Goal: Information Seeking & Learning: Compare options

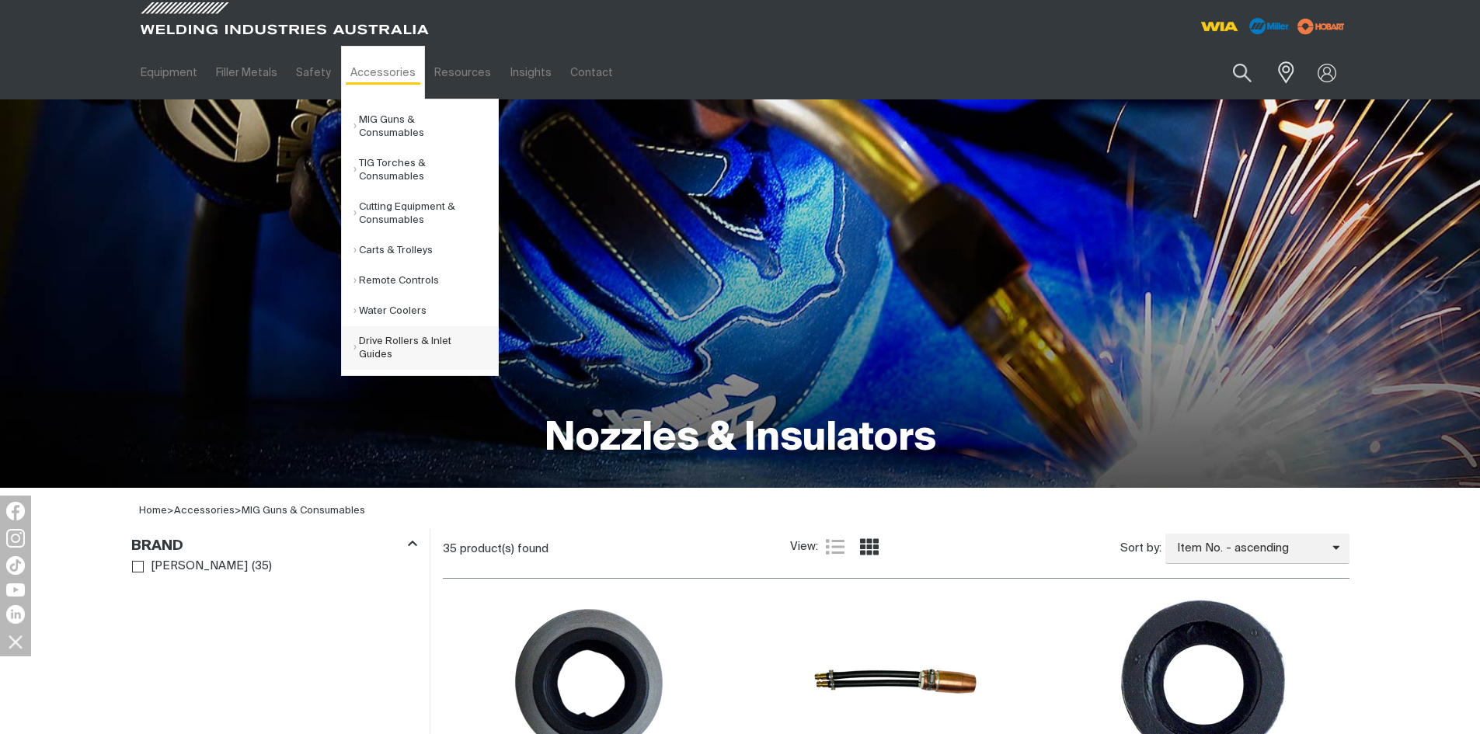
click at [381, 326] on link "Drive Rollers & Inlet Guides" at bounding box center [425, 347] width 144 height 43
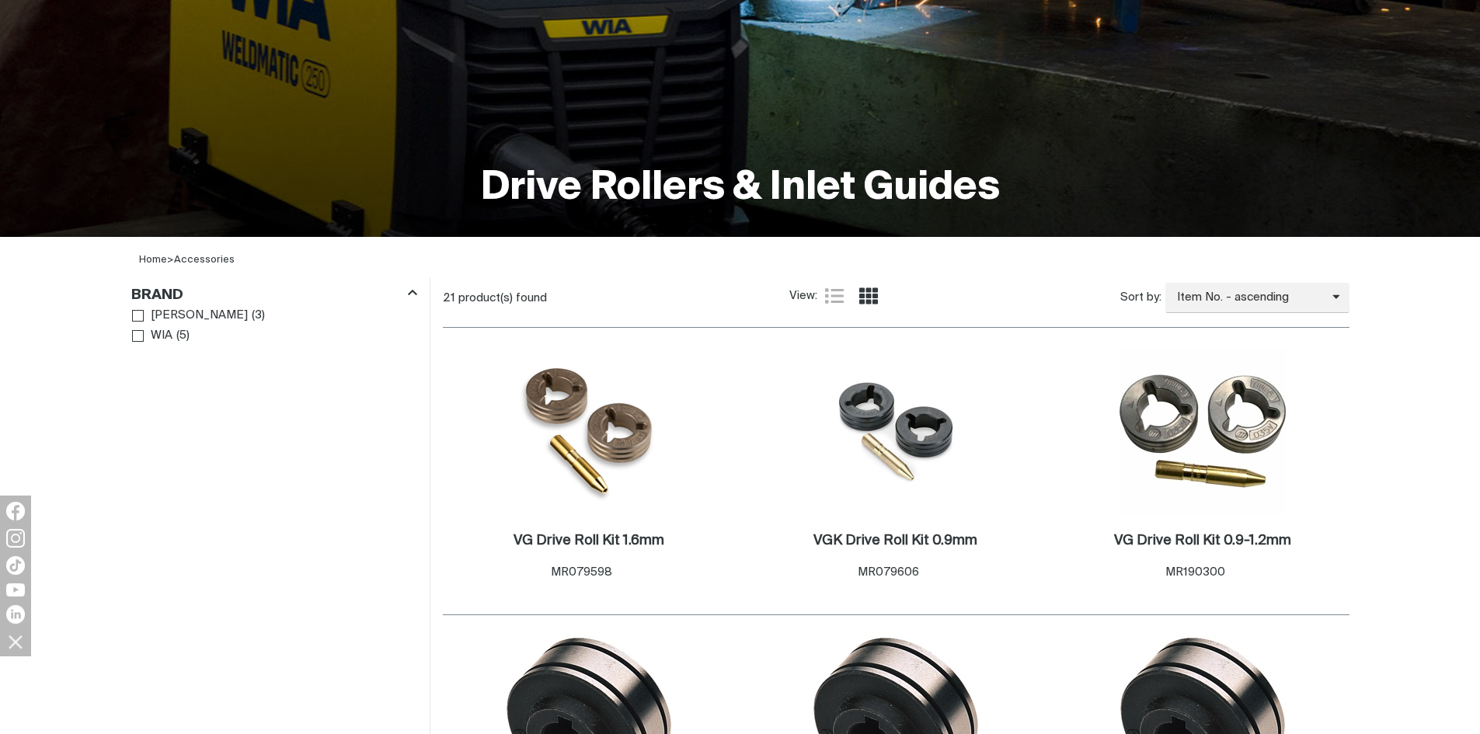
scroll to position [311, 0]
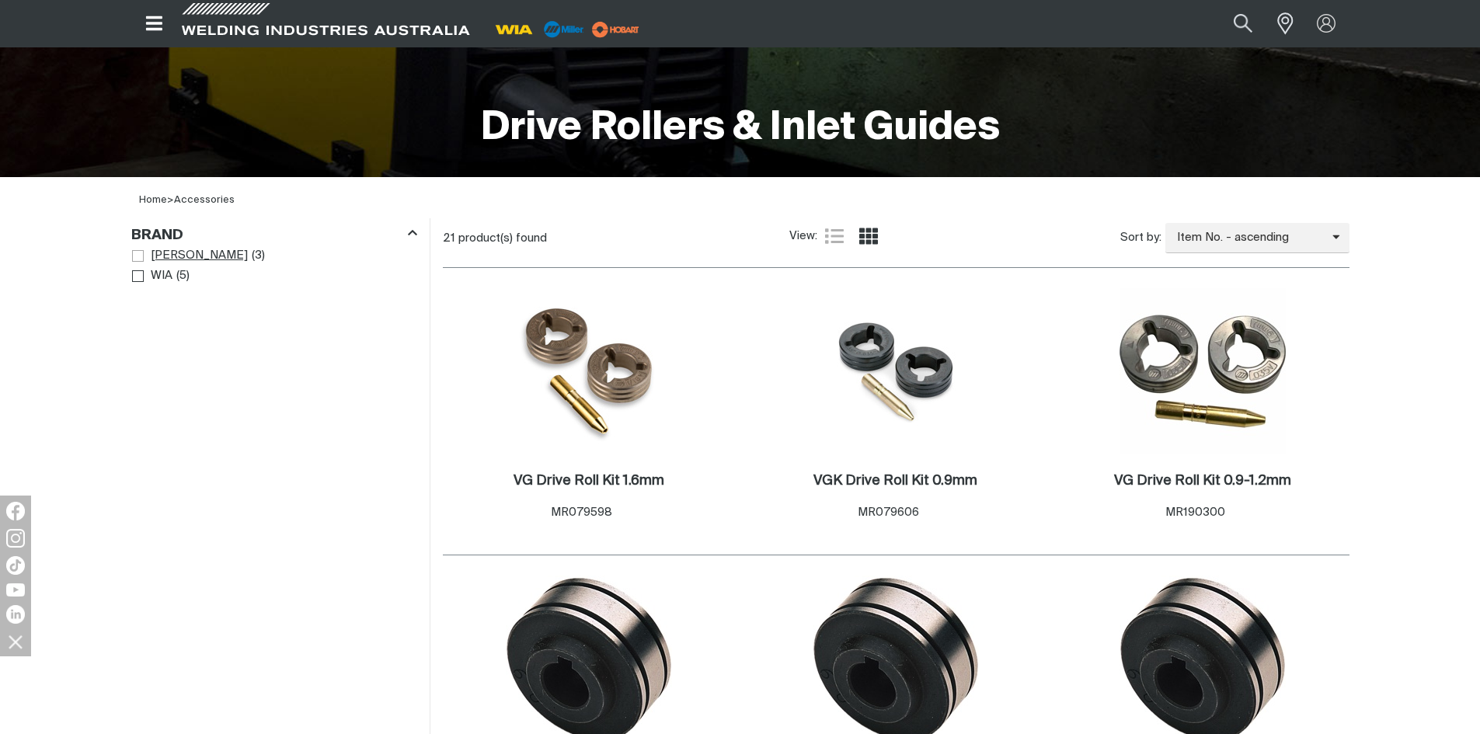
click at [136, 258] on span "Brand" at bounding box center [138, 256] width 12 height 12
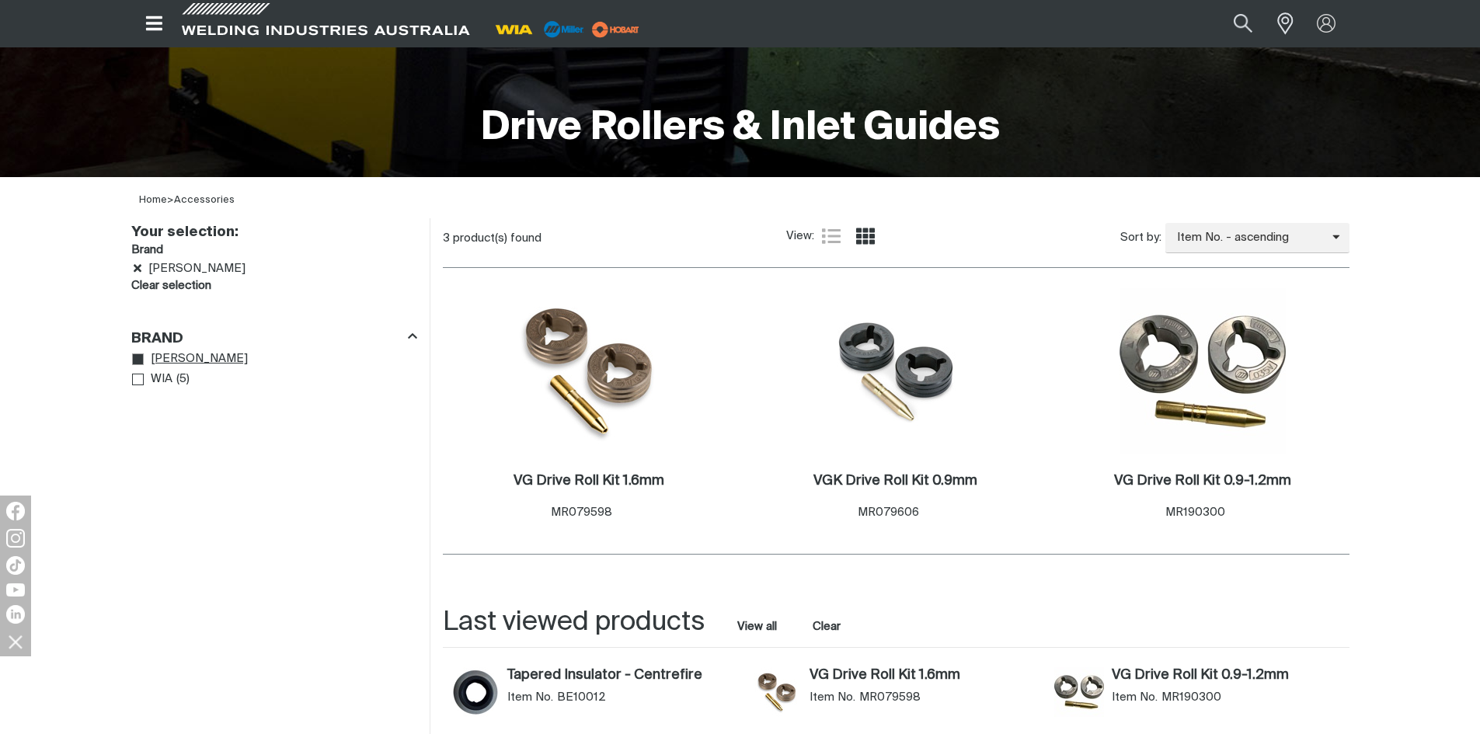
click at [136, 258] on h3 "Brand" at bounding box center [274, 251] width 286 height 18
click at [139, 268] on icon "Remove Miller" at bounding box center [138, 269] width 8 height 12
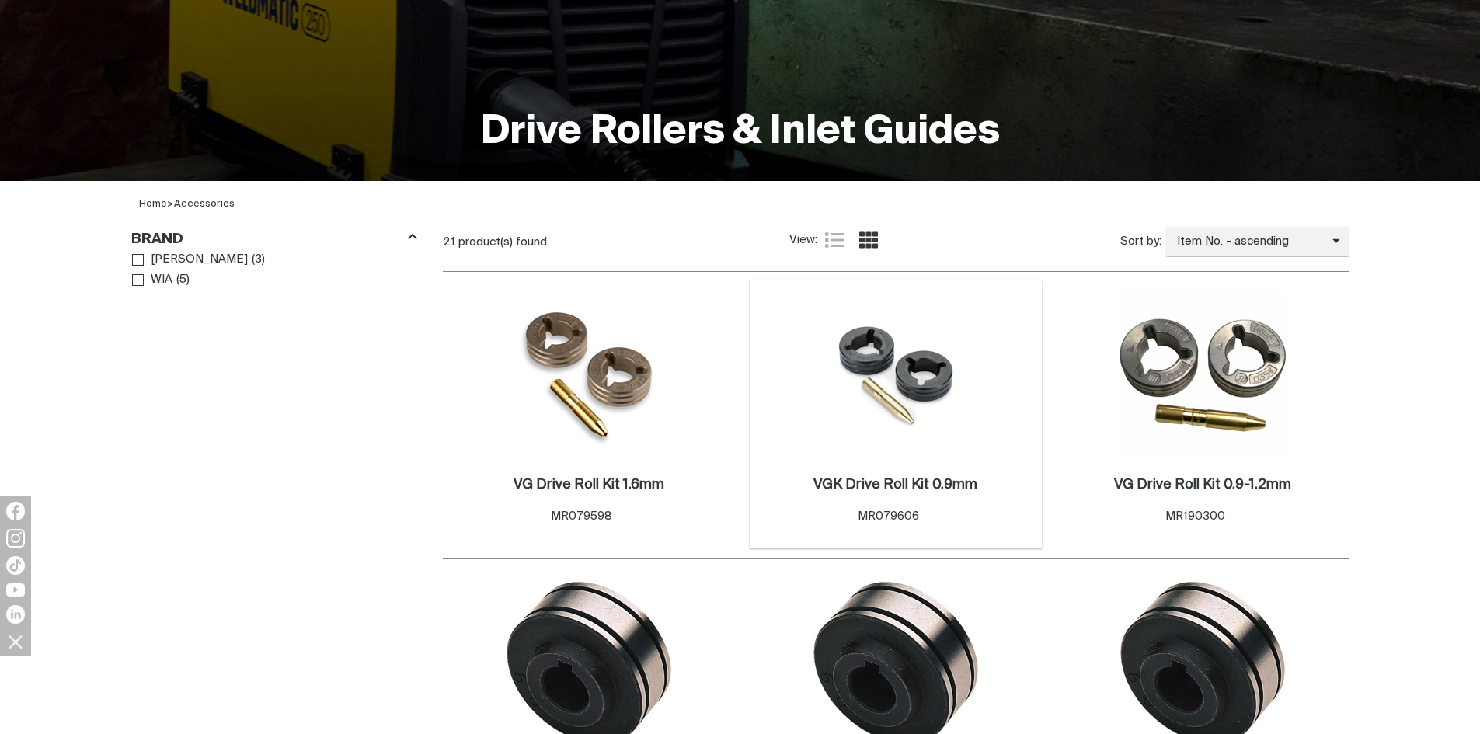
scroll to position [311, 0]
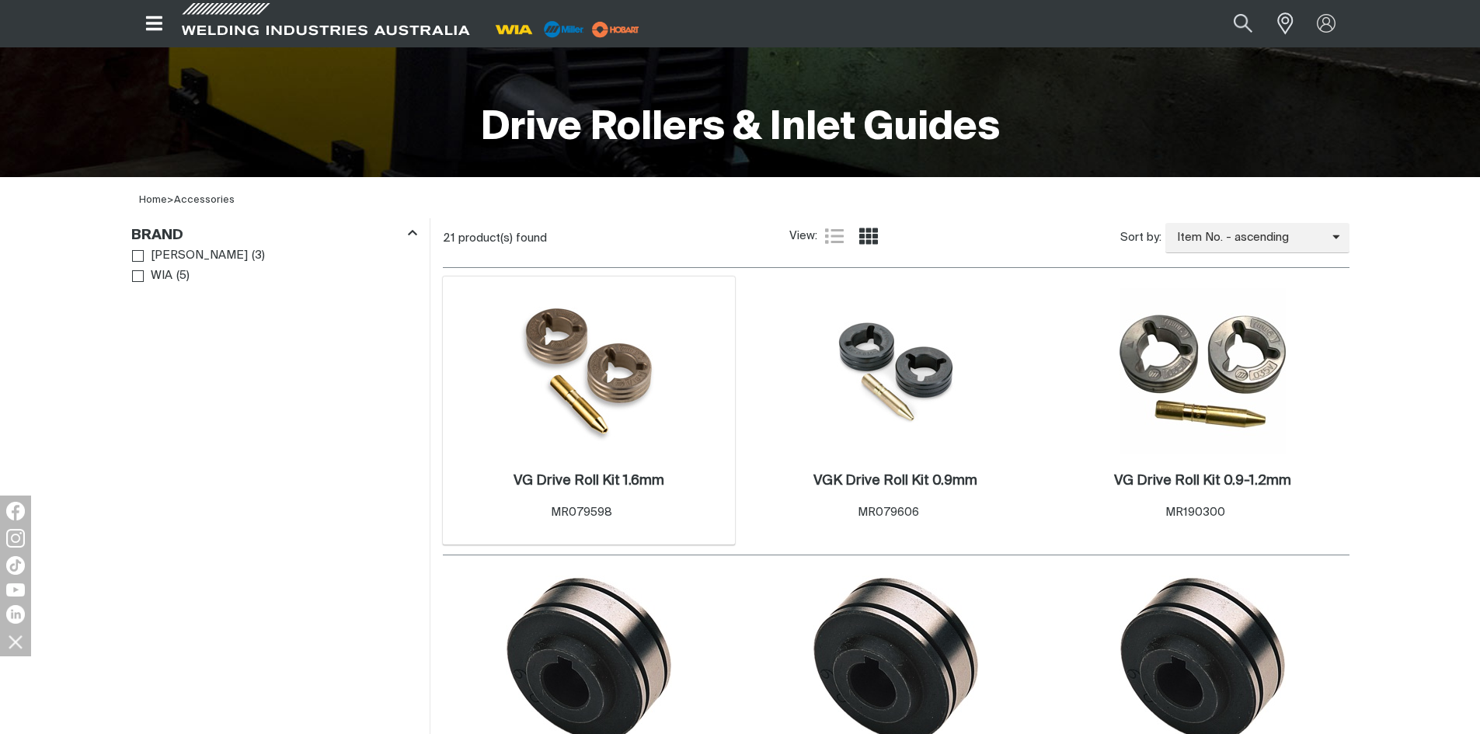
click at [646, 378] on img at bounding box center [589, 371] width 158 height 166
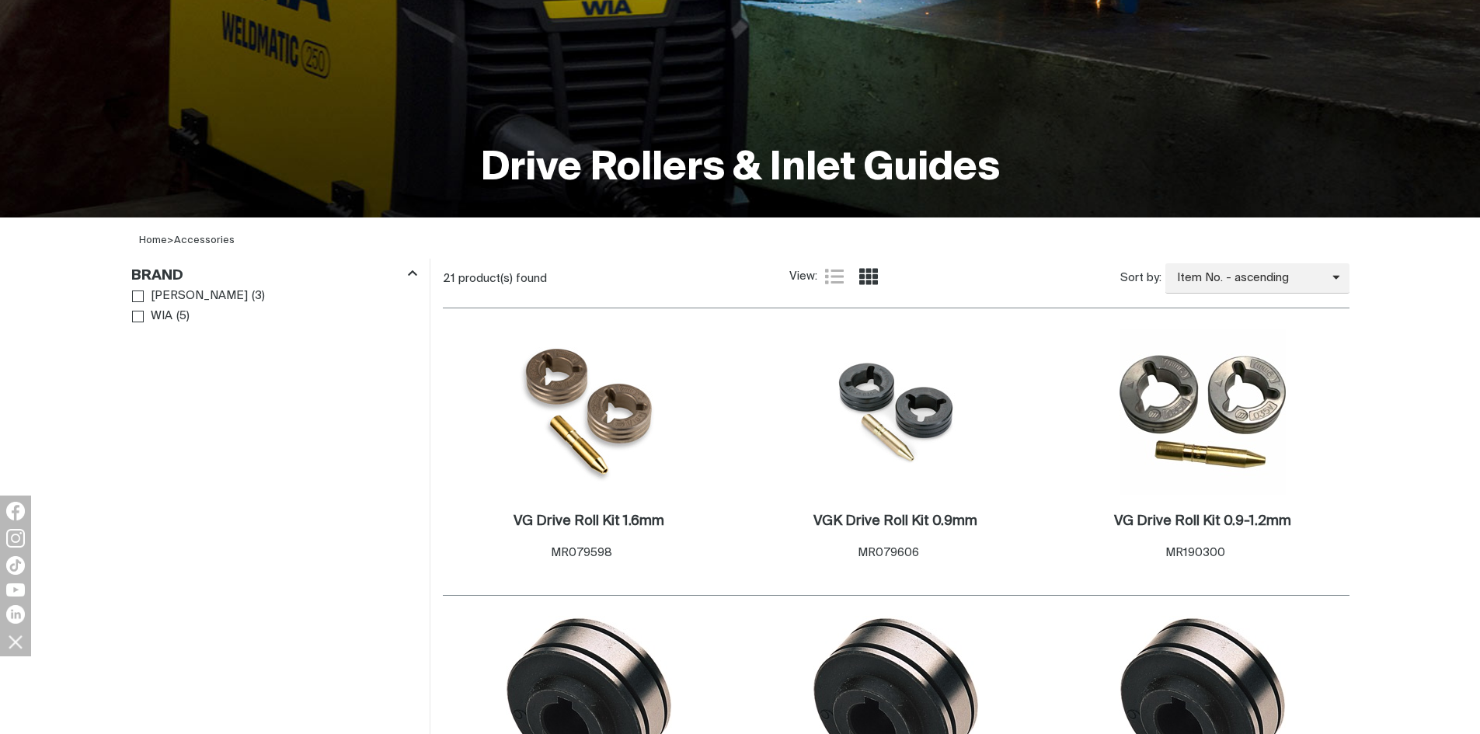
scroll to position [311, 0]
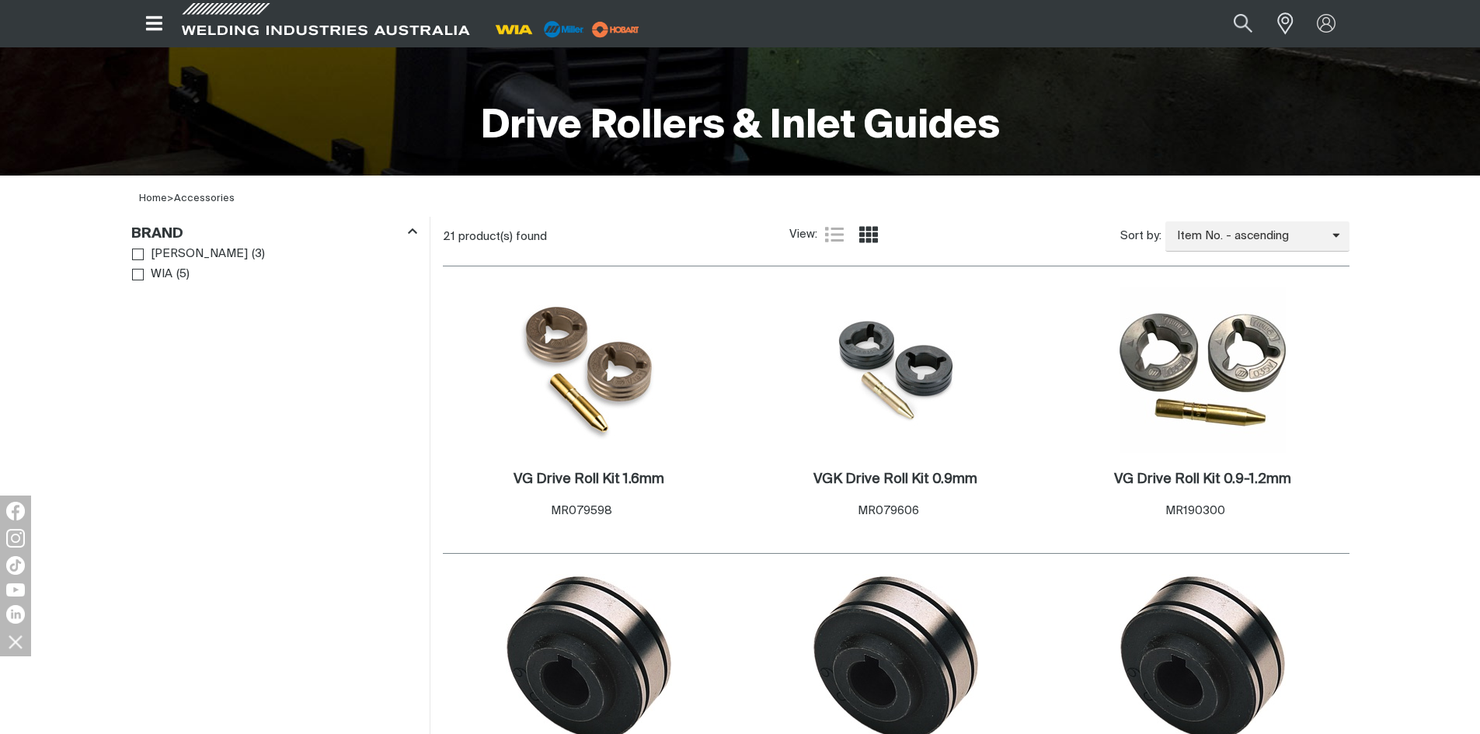
scroll to position [336, 0]
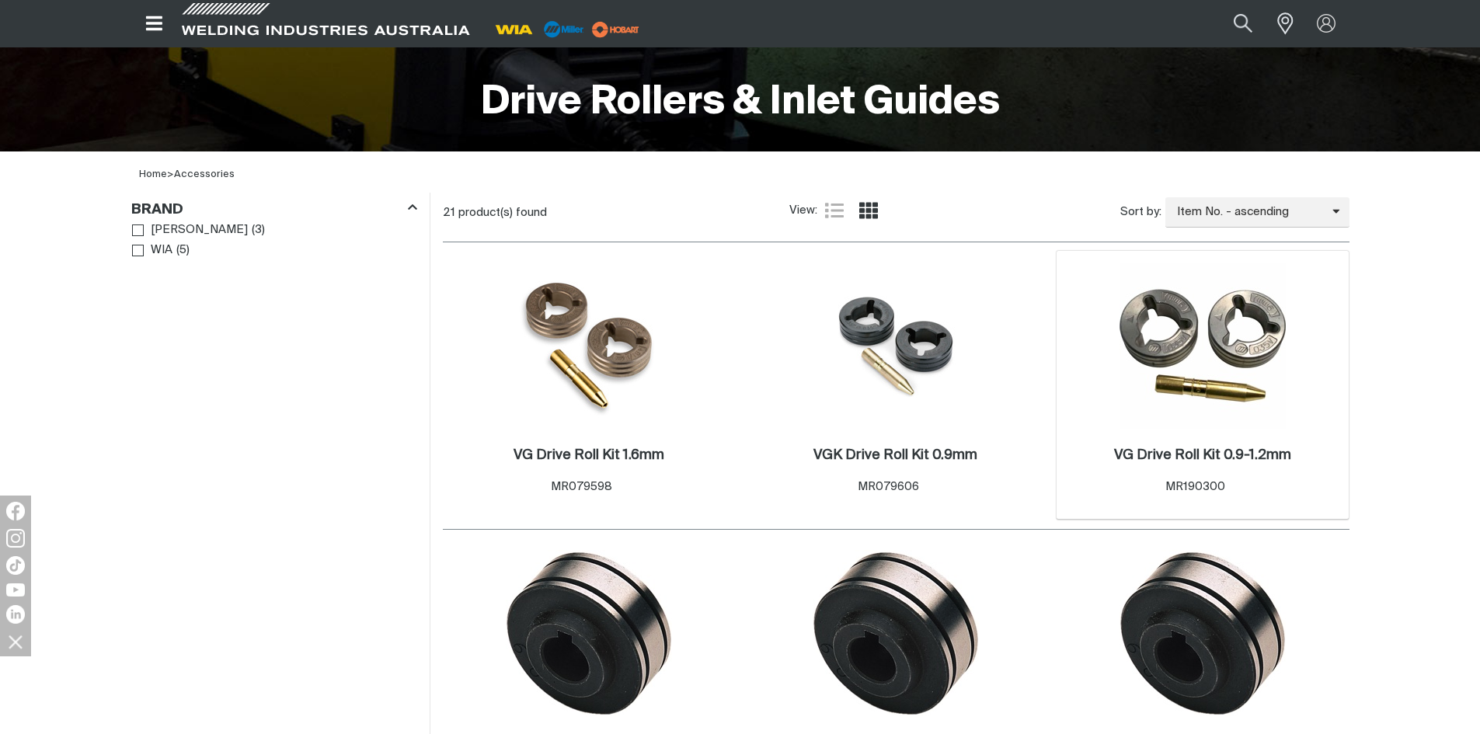
click at [1179, 376] on img at bounding box center [1202, 346] width 166 height 166
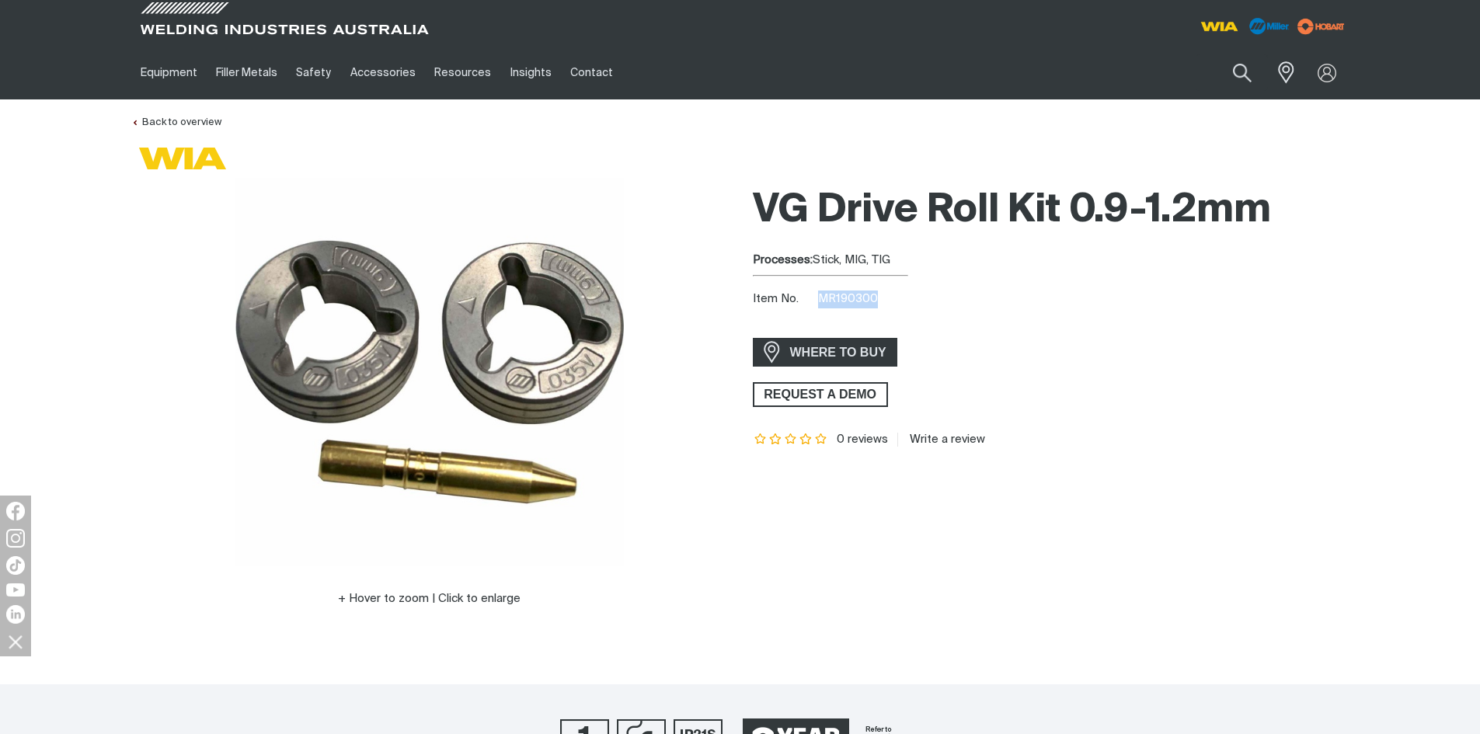
drag, startPoint x: 884, startPoint y: 301, endPoint x: 821, endPoint y: 305, distance: 63.0
click at [821, 305] on div "Item No. MR190300" at bounding box center [1051, 300] width 597 height 18
copy span "MR190300"
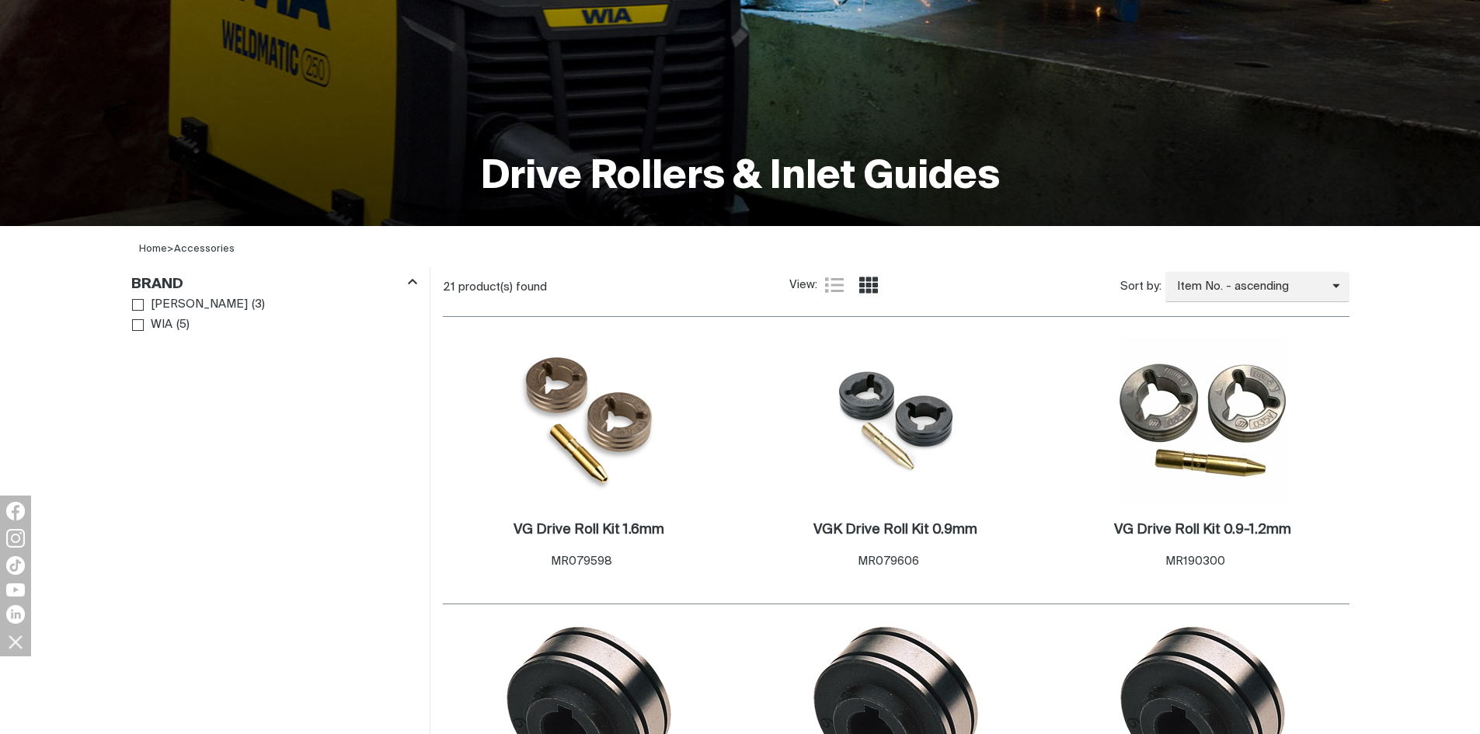
scroll to position [336, 0]
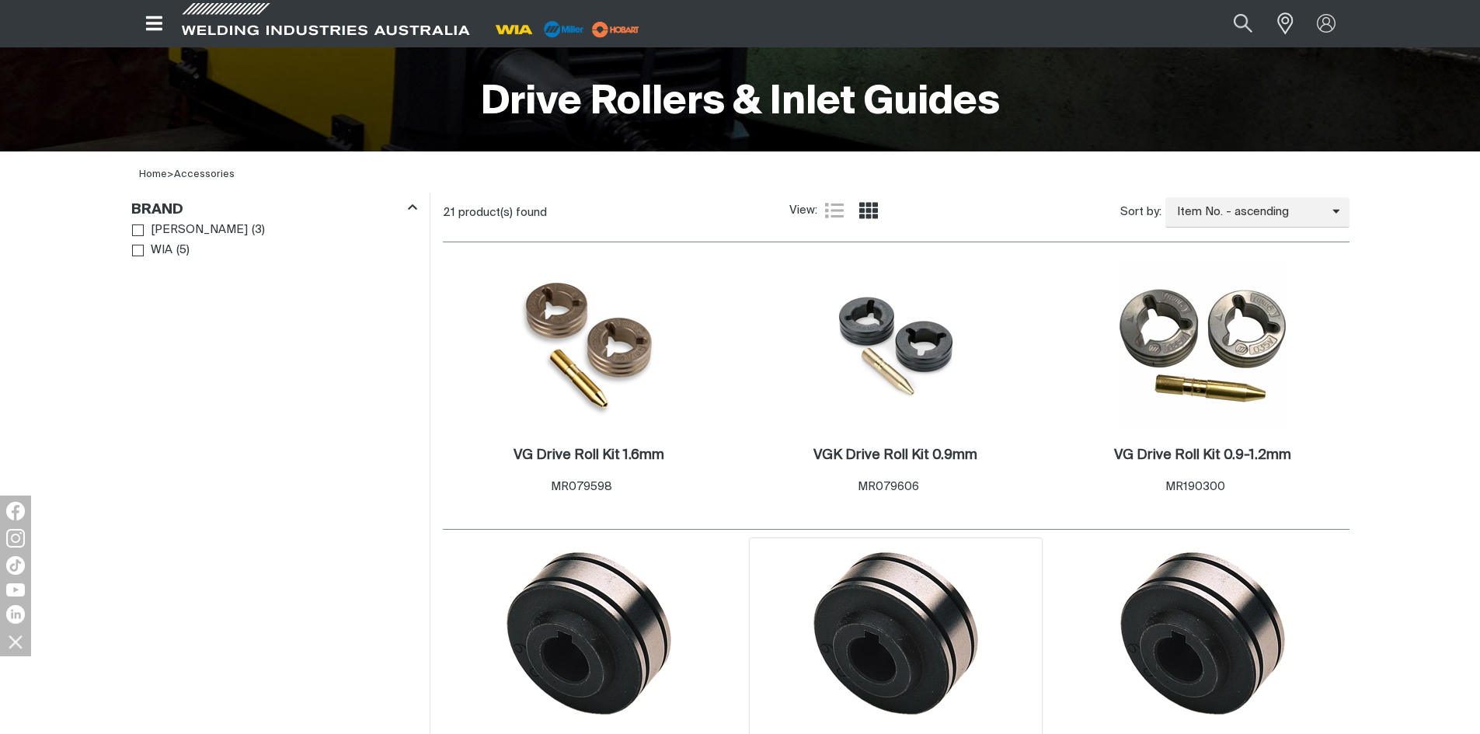
click at [874, 640] on img at bounding box center [896, 633] width 166 height 166
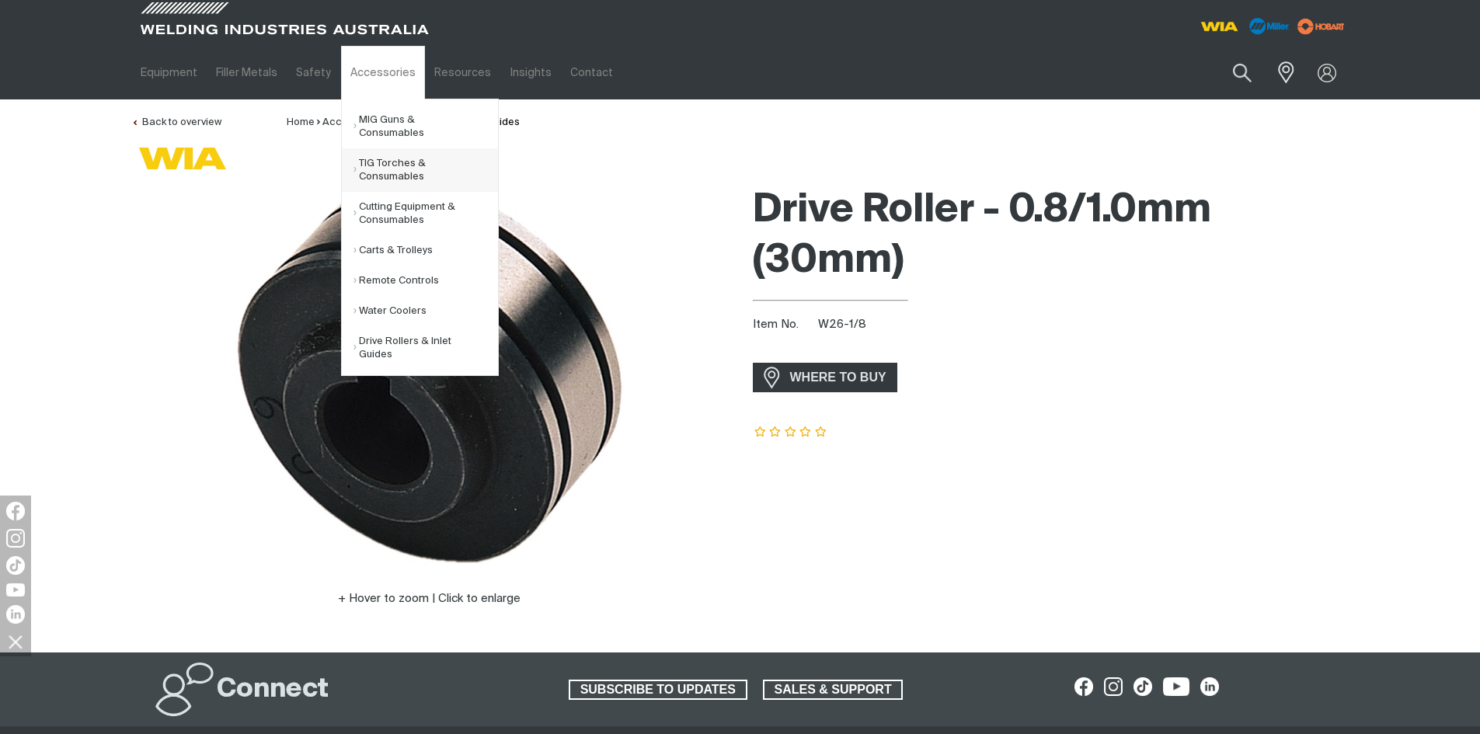
click at [434, 155] on link "TIG Torches & Consumables" at bounding box center [425, 169] width 144 height 43
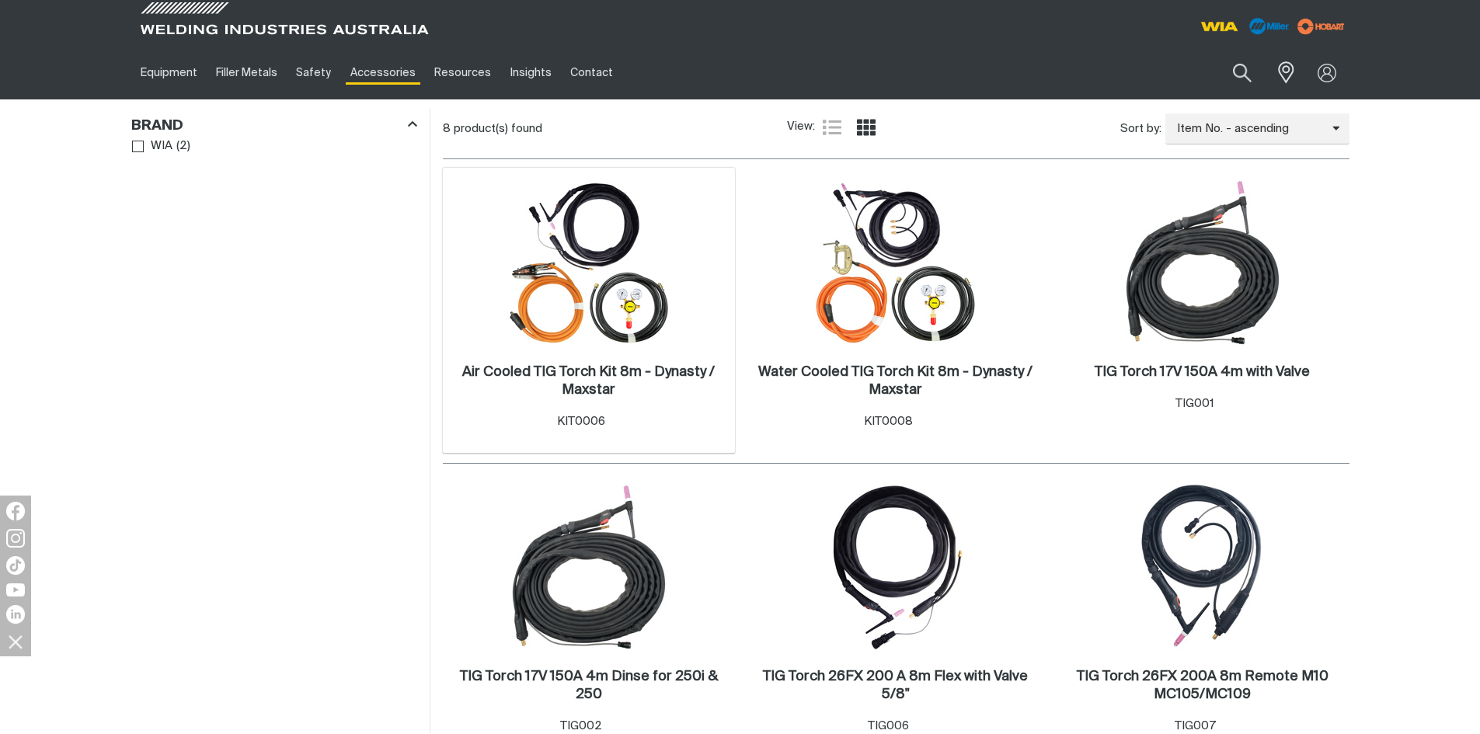
click at [624, 291] on img at bounding box center [589, 262] width 166 height 166
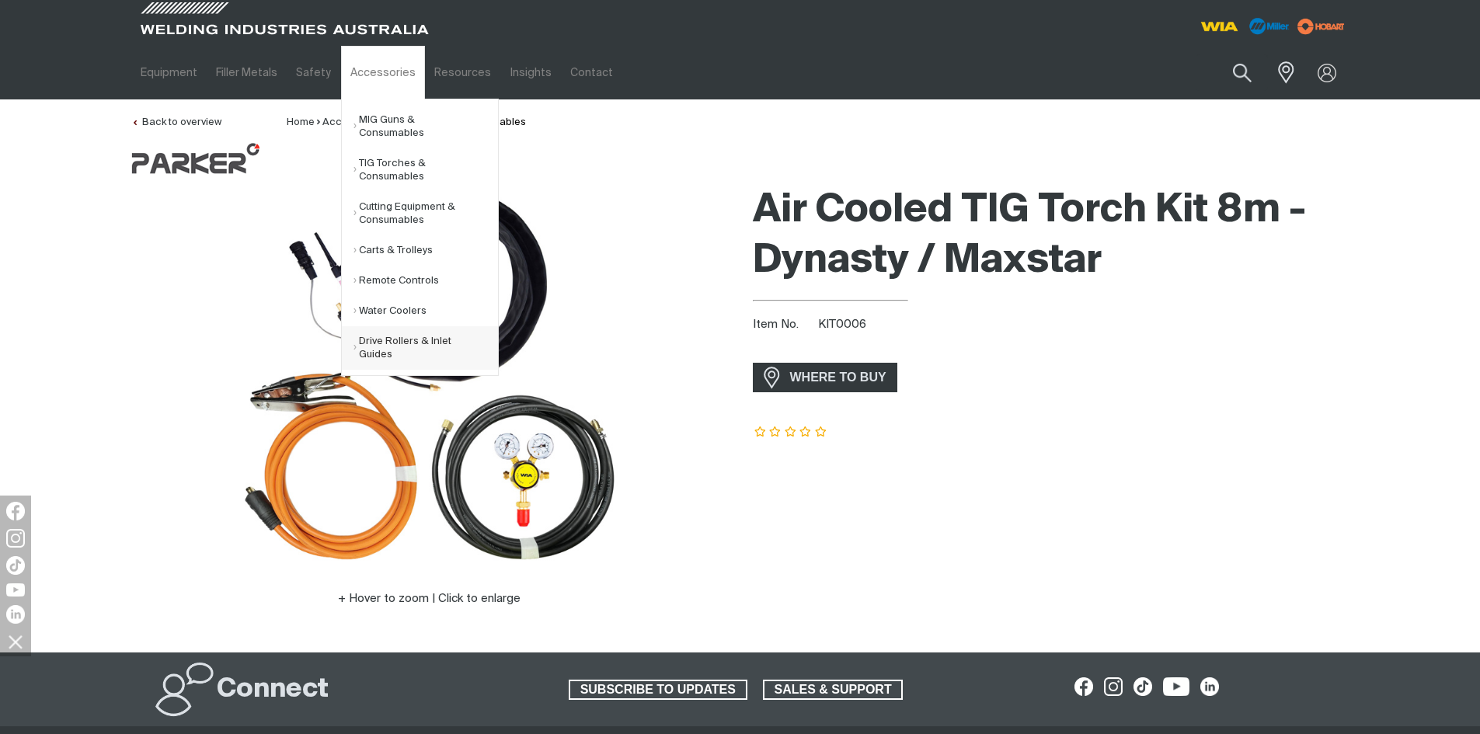
click at [406, 326] on link "Drive Rollers & Inlet Guides" at bounding box center [425, 347] width 144 height 43
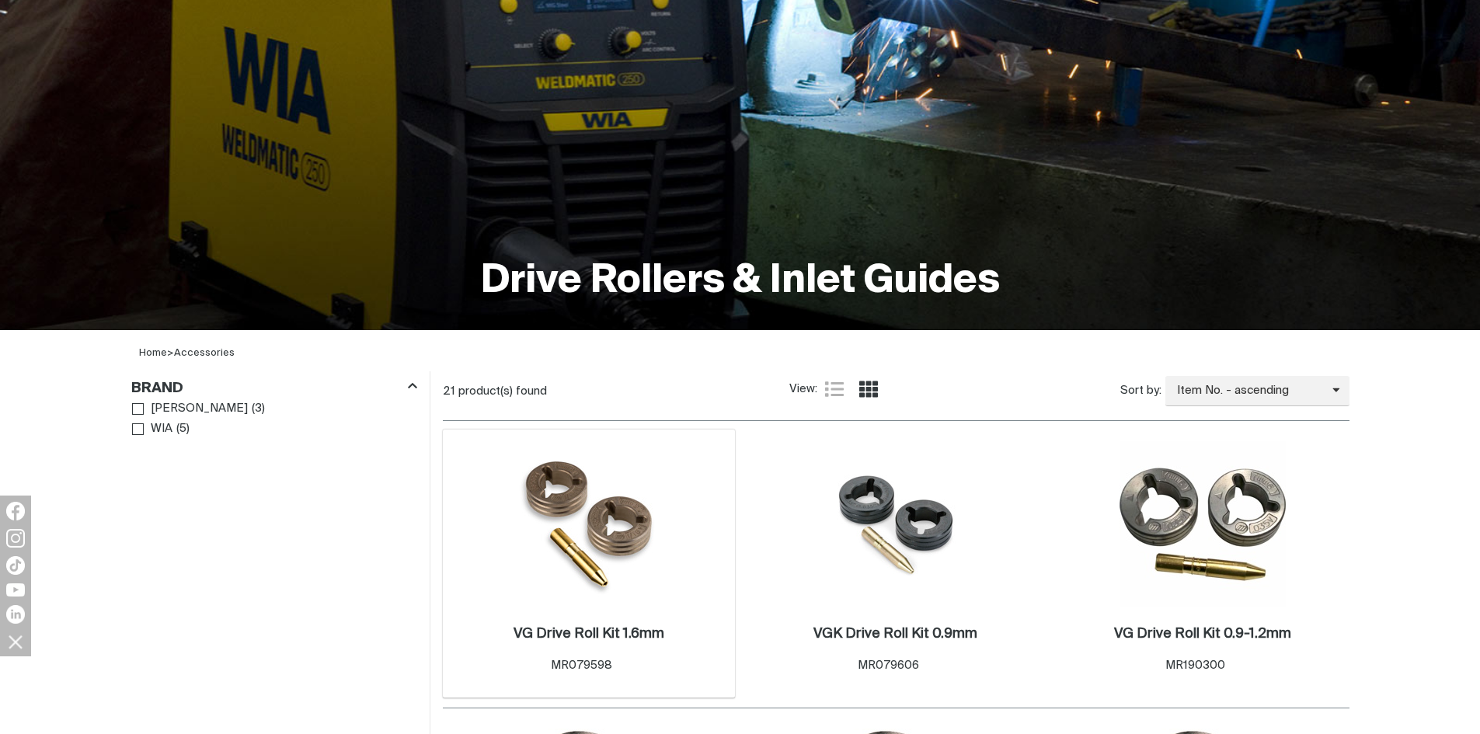
scroll to position [466, 0]
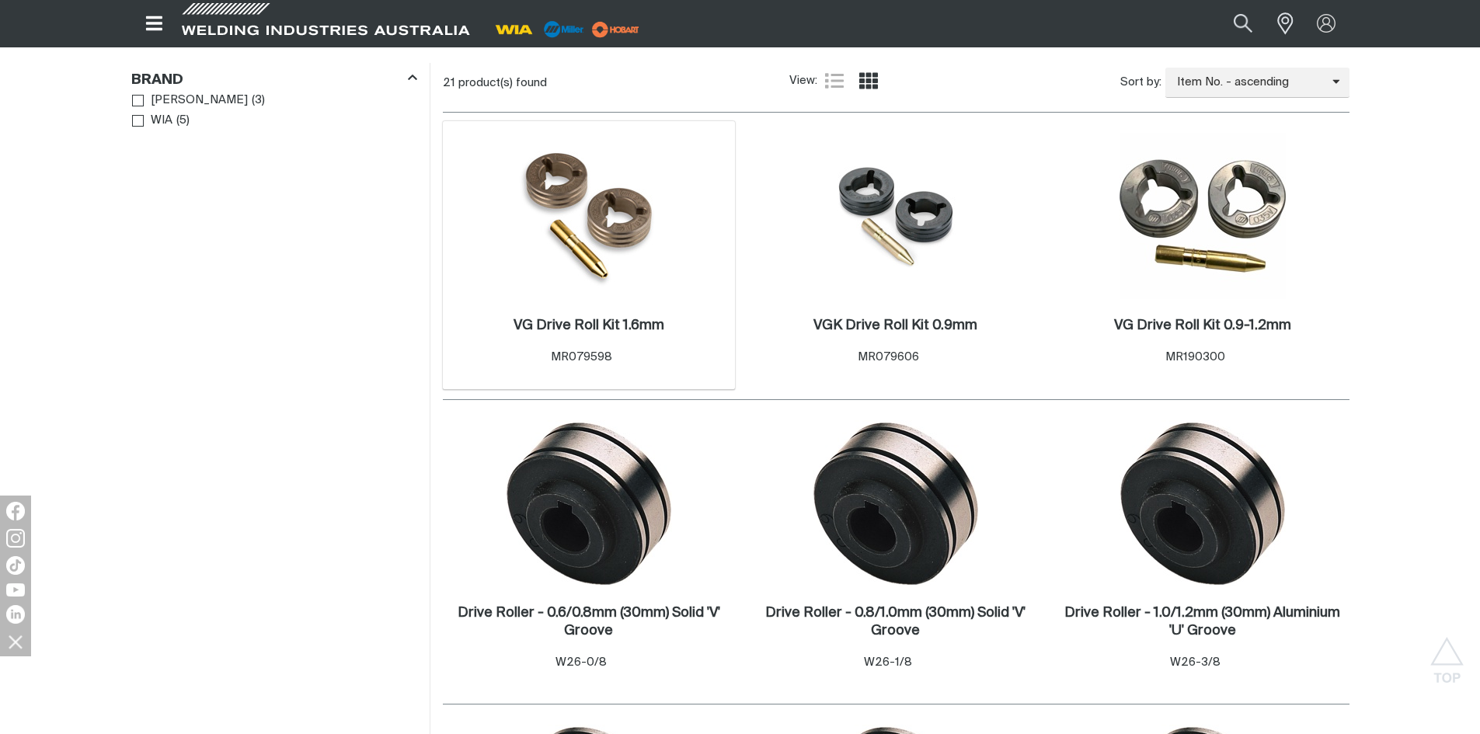
click at [633, 220] on img at bounding box center [589, 216] width 158 height 166
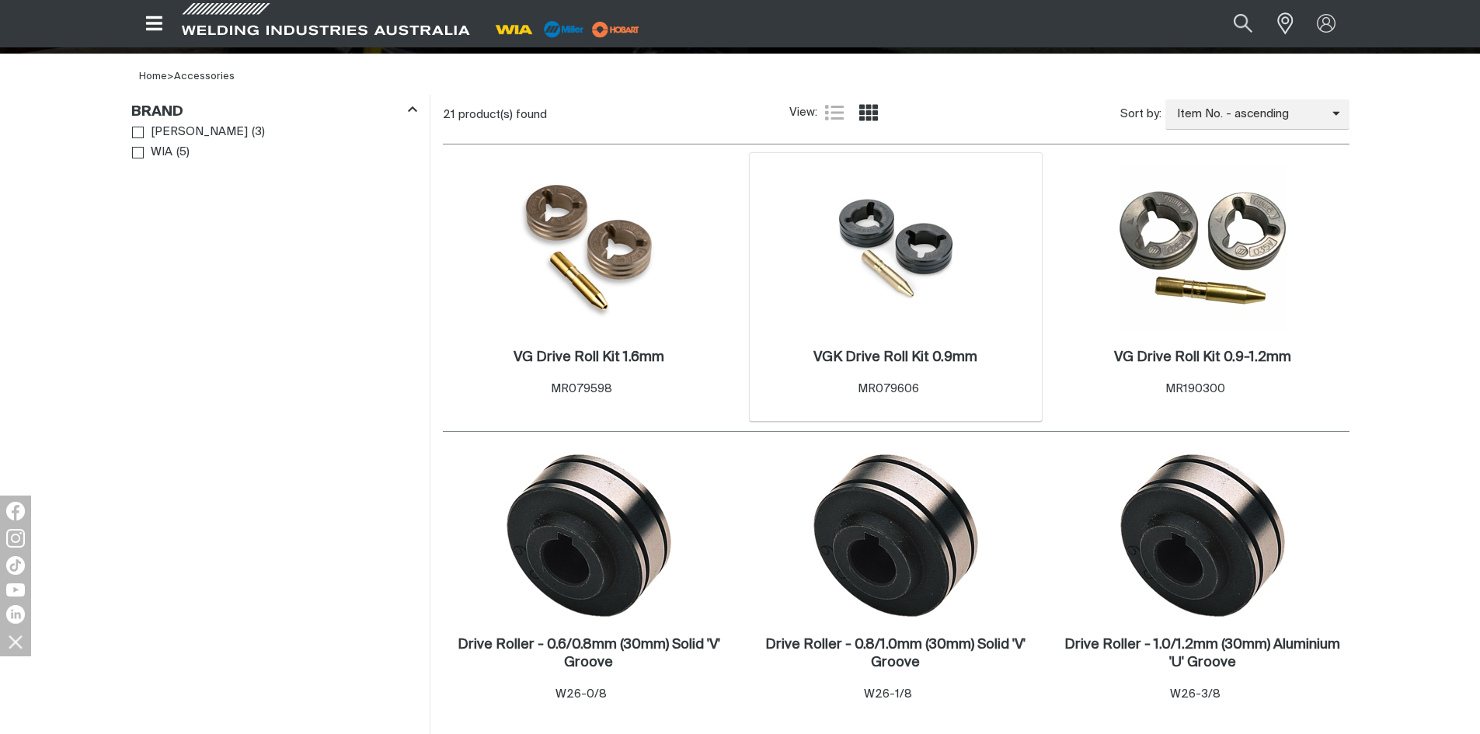
scroll to position [466, 0]
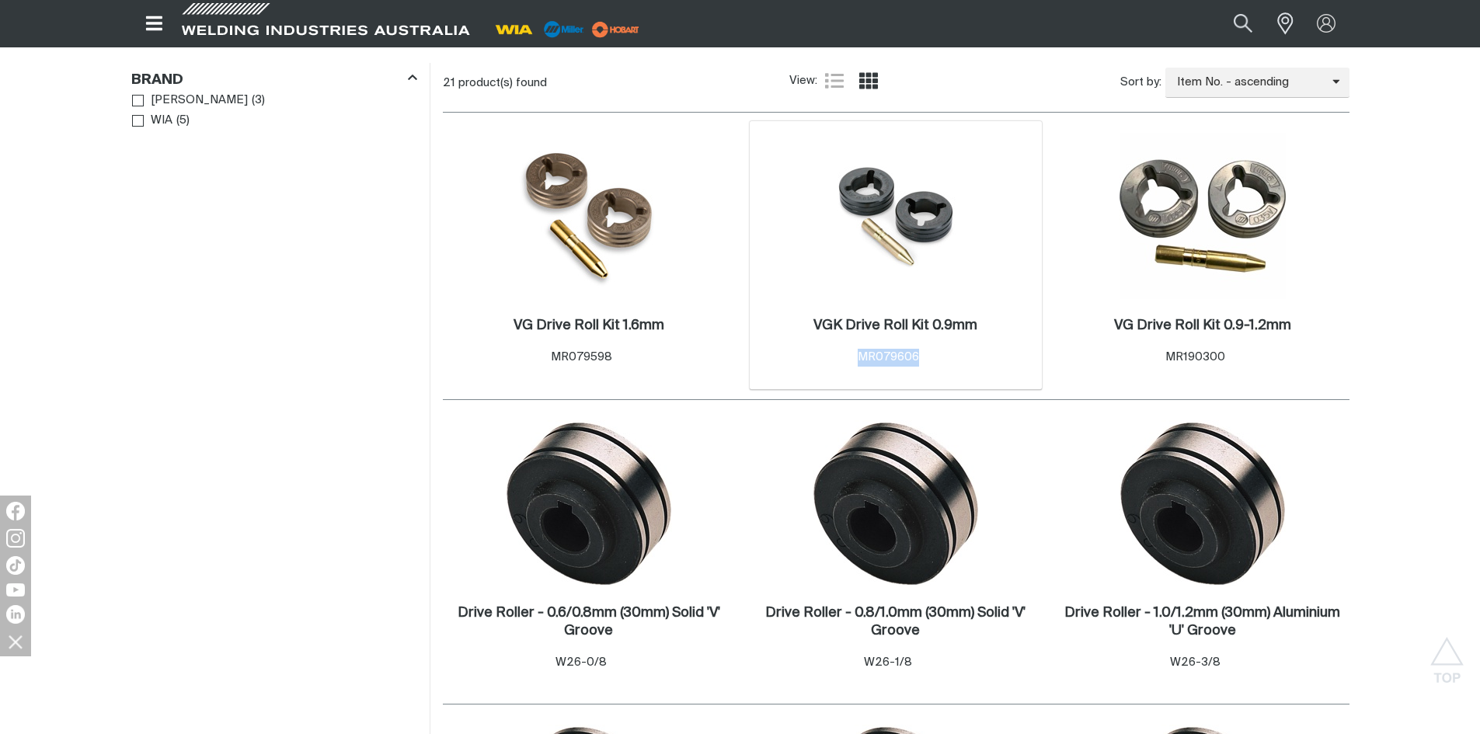
drag, startPoint x: 937, startPoint y: 358, endPoint x: 902, endPoint y: 364, distance: 35.4
click at [851, 360] on div "VGK Drive Roll Kit 0.9mm . Item No. MR079606" at bounding box center [895, 342] width 164 height 50
copy span "MR079606"
click at [909, 235] on img at bounding box center [896, 216] width 166 height 150
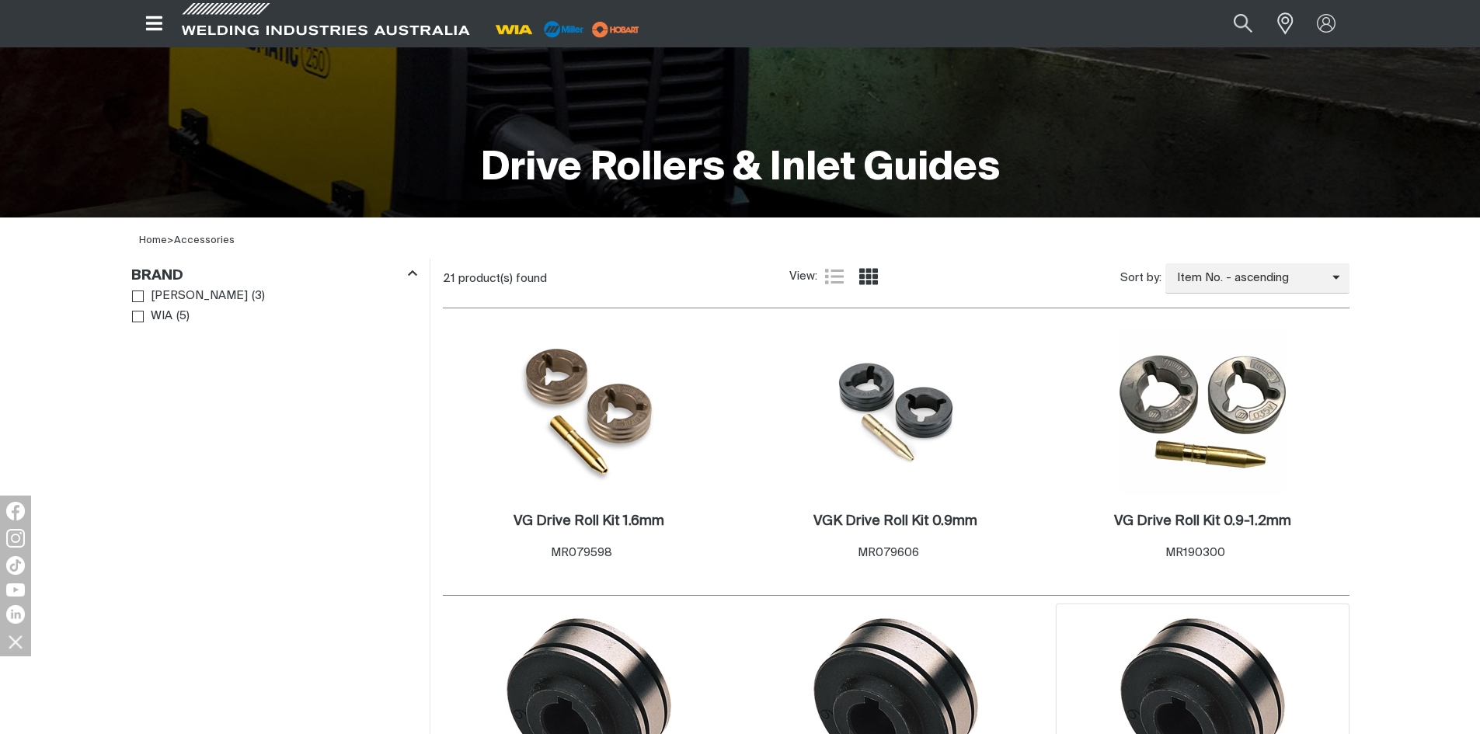
scroll to position [466, 0]
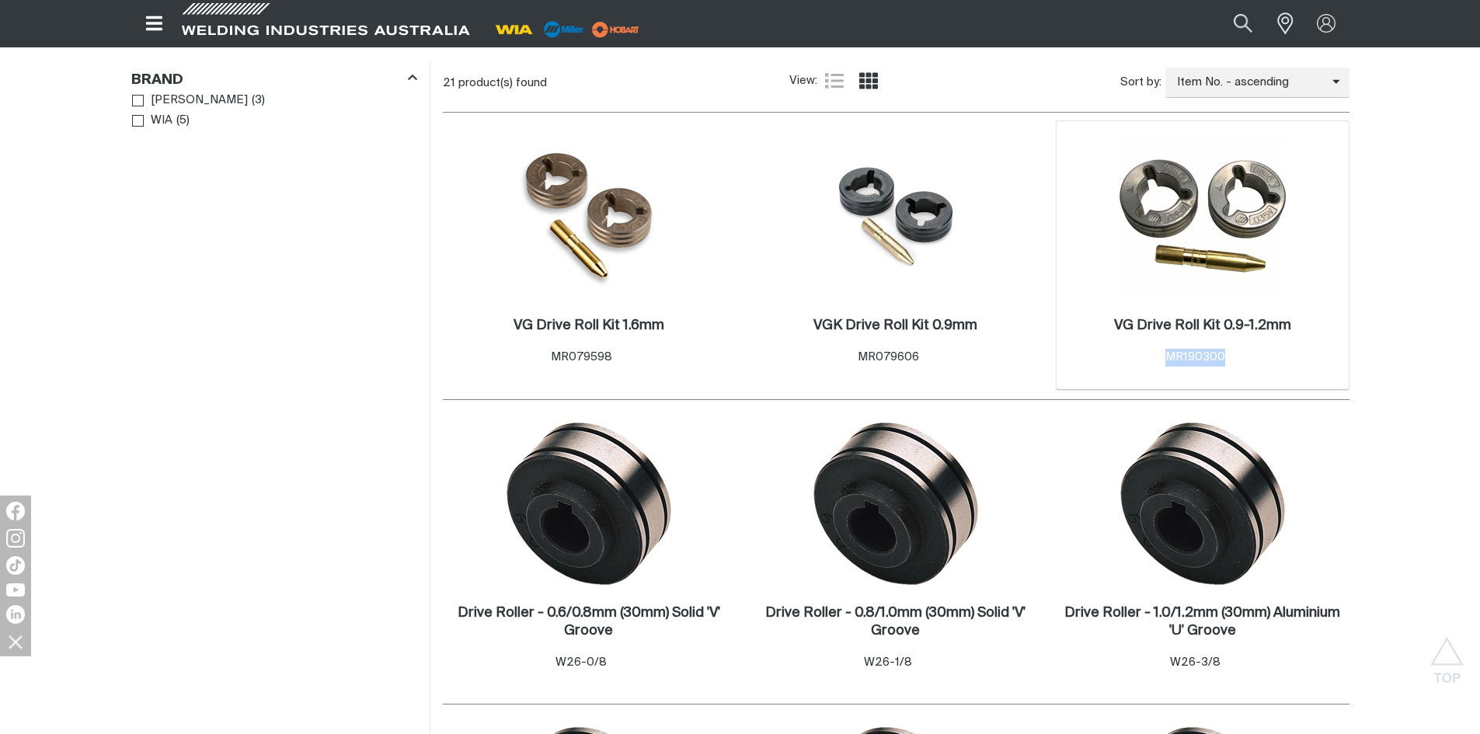
drag, startPoint x: 1189, startPoint y: 372, endPoint x: 1156, endPoint y: 372, distance: 33.4
click at [1156, 372] on div "VG Drive Roll Kit 0.9-1.2mm . Item No. MR190300" at bounding box center [1202, 345] width 277 height 68
copy span "MR190300"
click at [1243, 204] on img at bounding box center [1202, 216] width 166 height 166
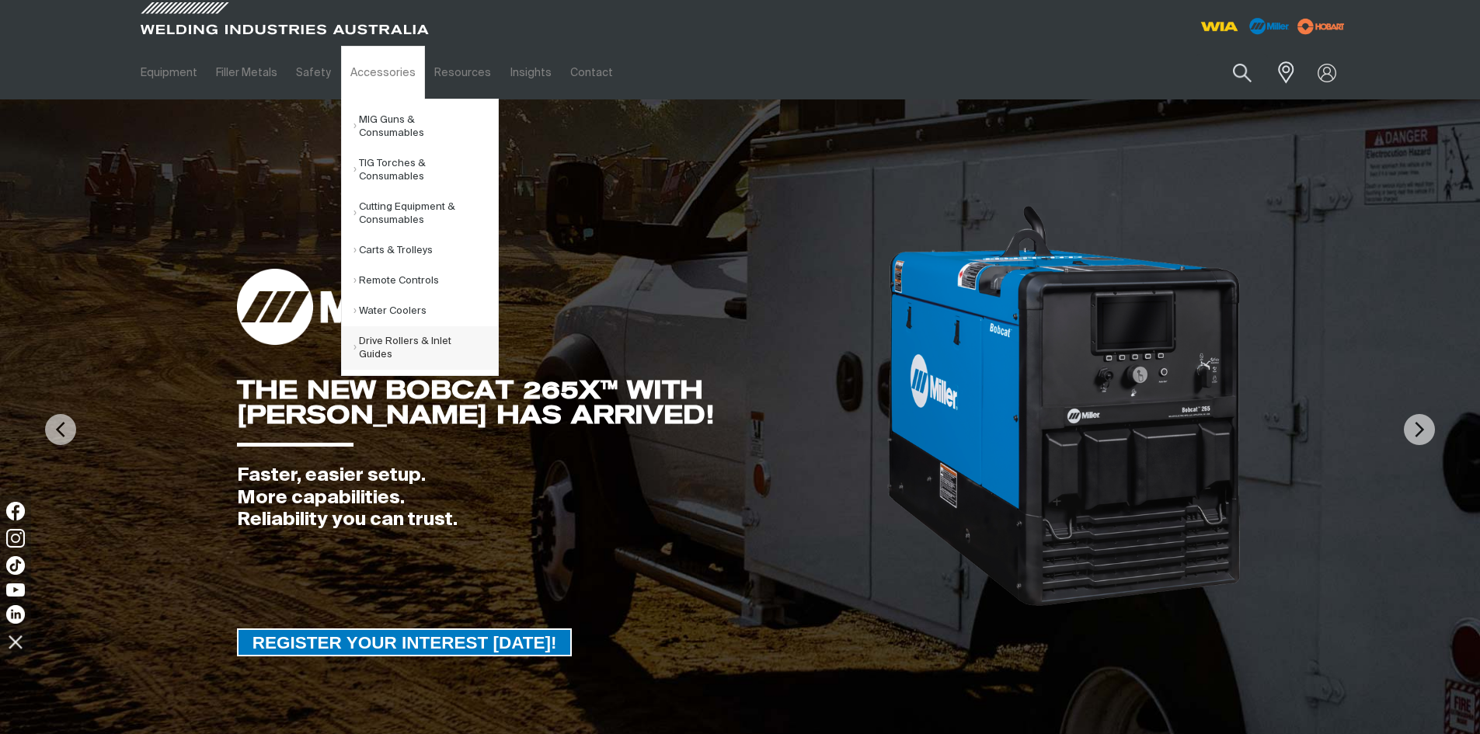
click at [381, 339] on link "Drive Rollers & Inlet Guides" at bounding box center [425, 347] width 144 height 43
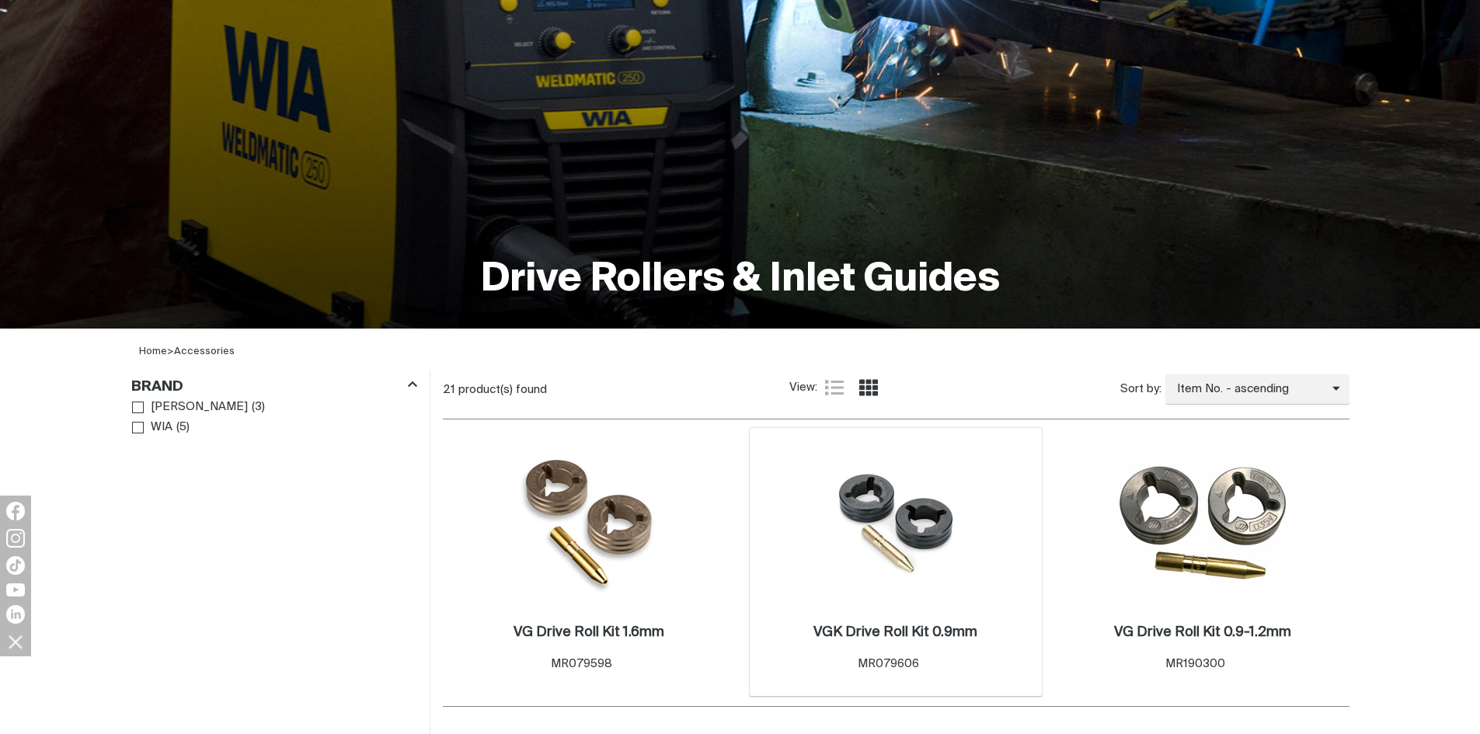
scroll to position [388, 0]
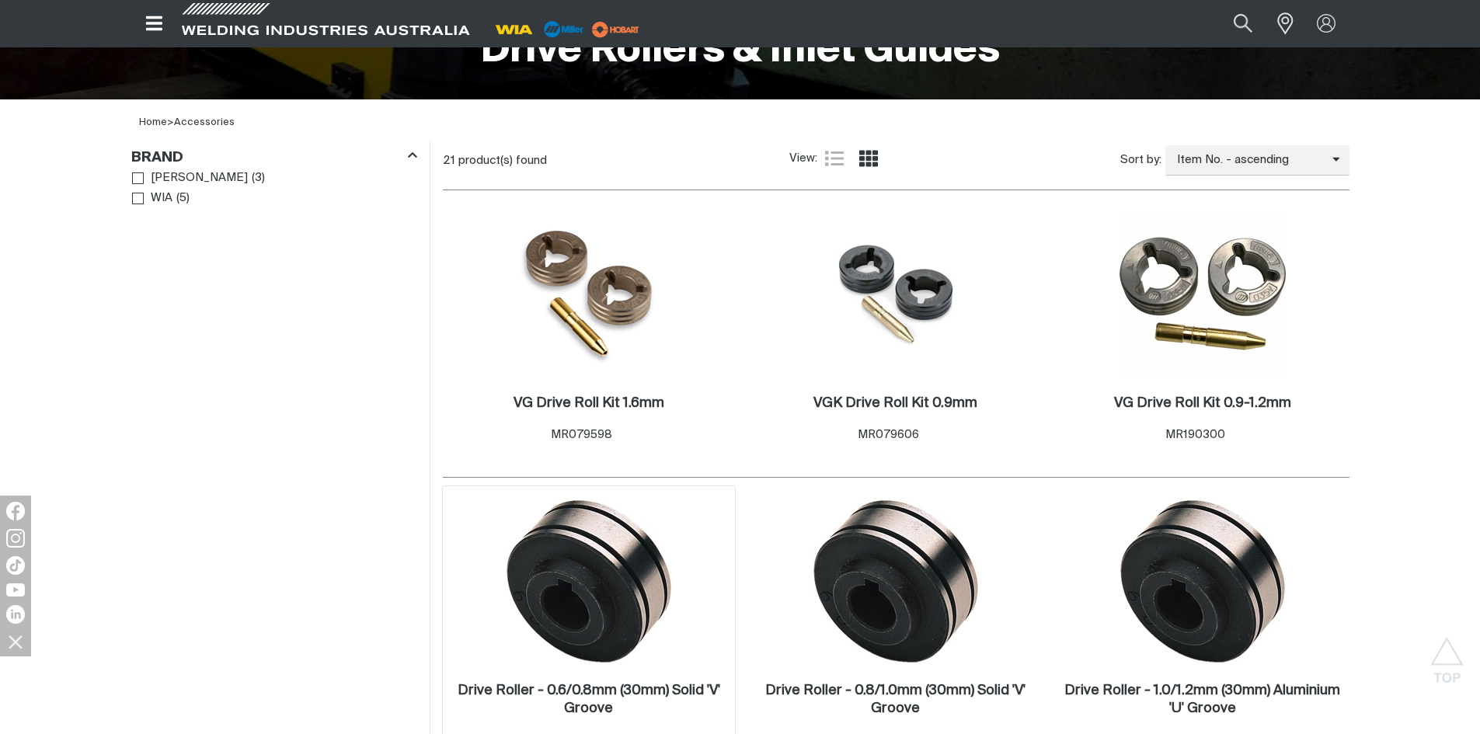
click at [589, 560] on img at bounding box center [589, 581] width 166 height 166
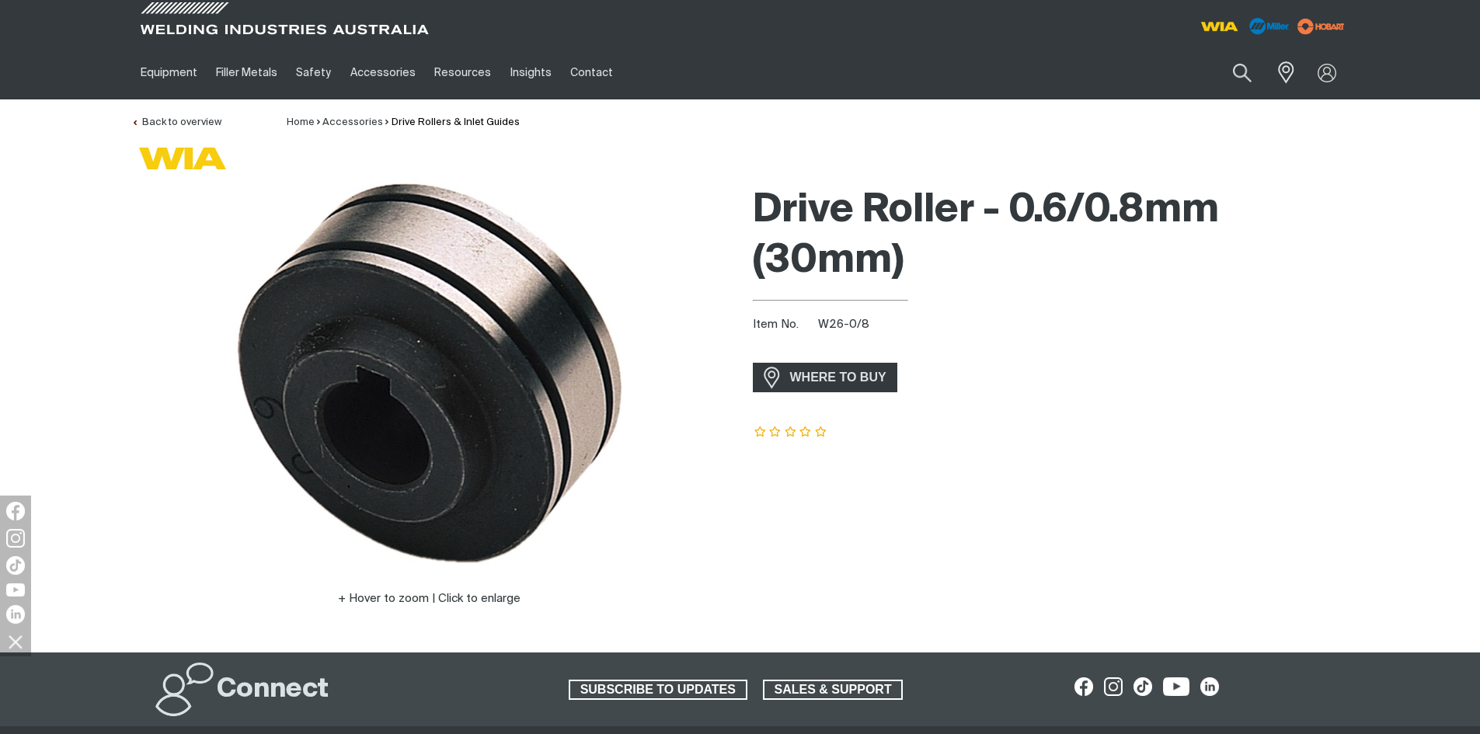
click at [808, 432] on icon at bounding box center [805, 431] width 12 height 11
click at [780, 428] on icon at bounding box center [775, 431] width 12 height 11
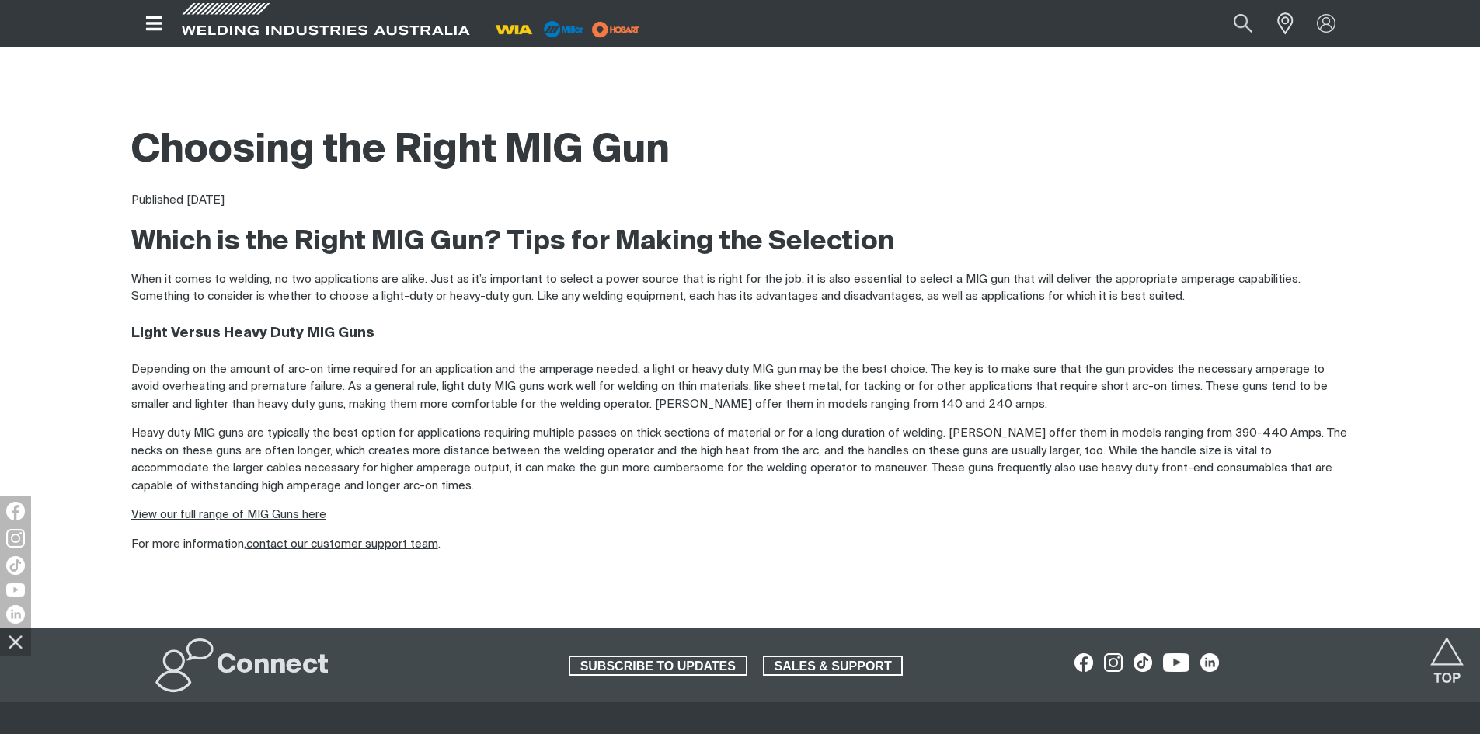
scroll to position [621, 0]
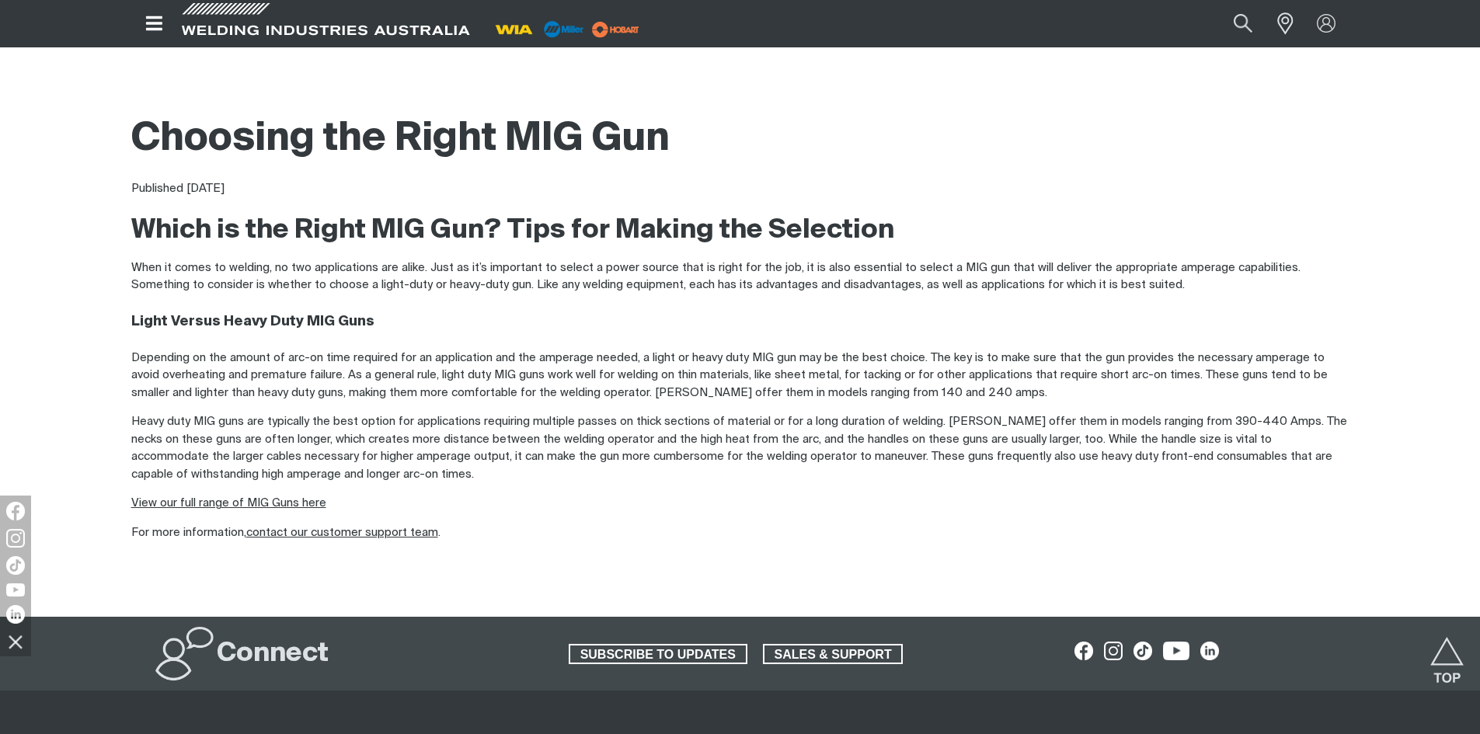
click at [312, 510] on p "View our full range of MIG Guns here" at bounding box center [740, 504] width 1218 height 18
click at [315, 502] on link "View our full range of MIG Guns here" at bounding box center [228, 503] width 195 height 12
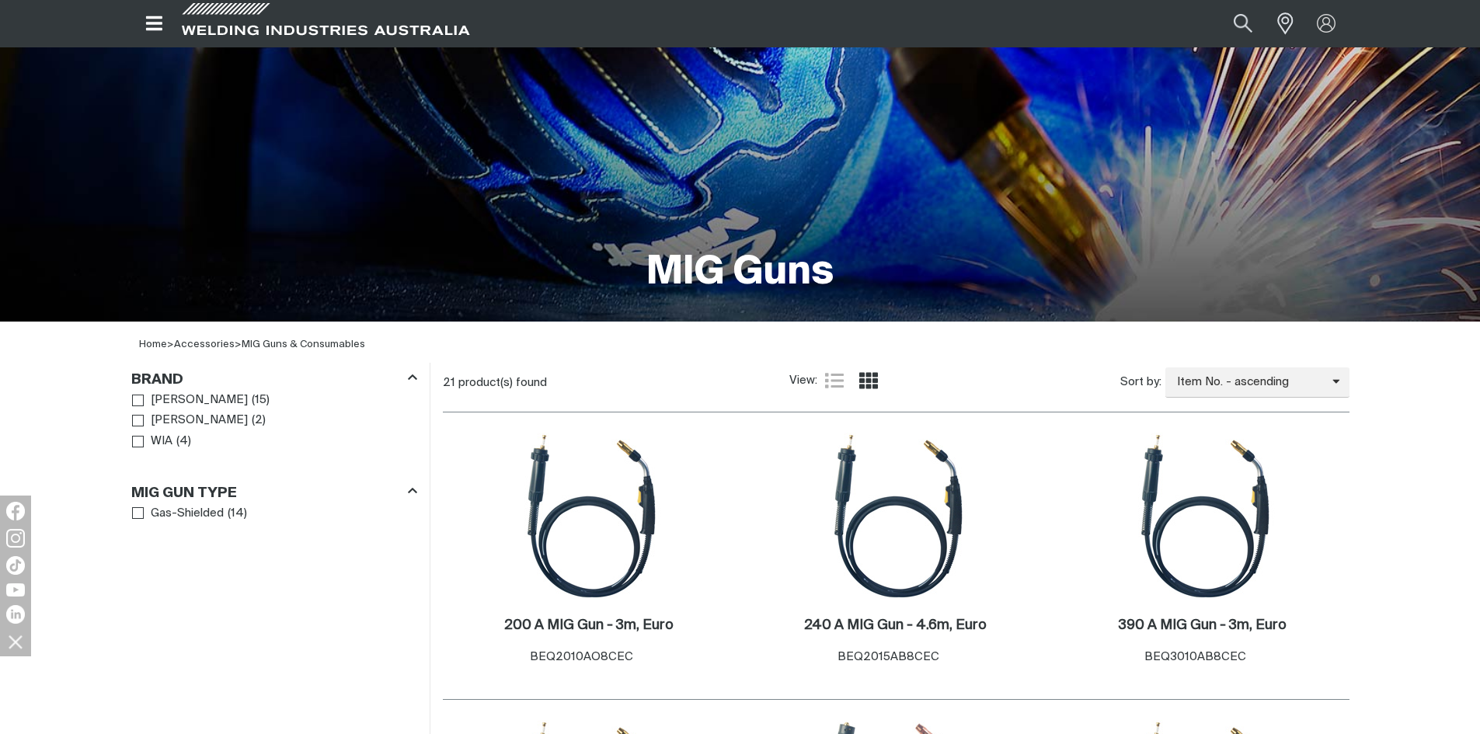
scroll to position [233, 0]
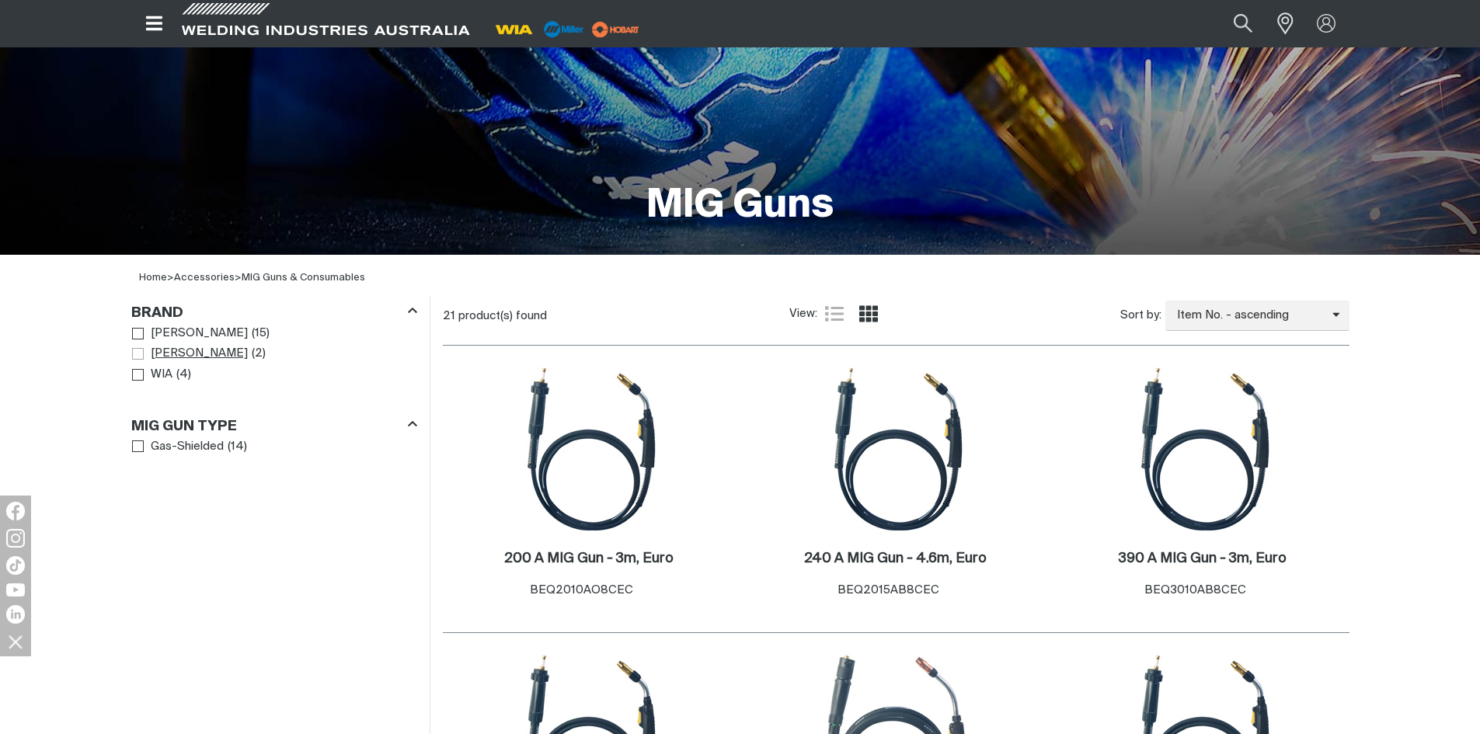
drag, startPoint x: 144, startPoint y: 332, endPoint x: 141, endPoint y: 350, distance: 18.1
click at [144, 332] on link "Bernard" at bounding box center [190, 333] width 117 height 21
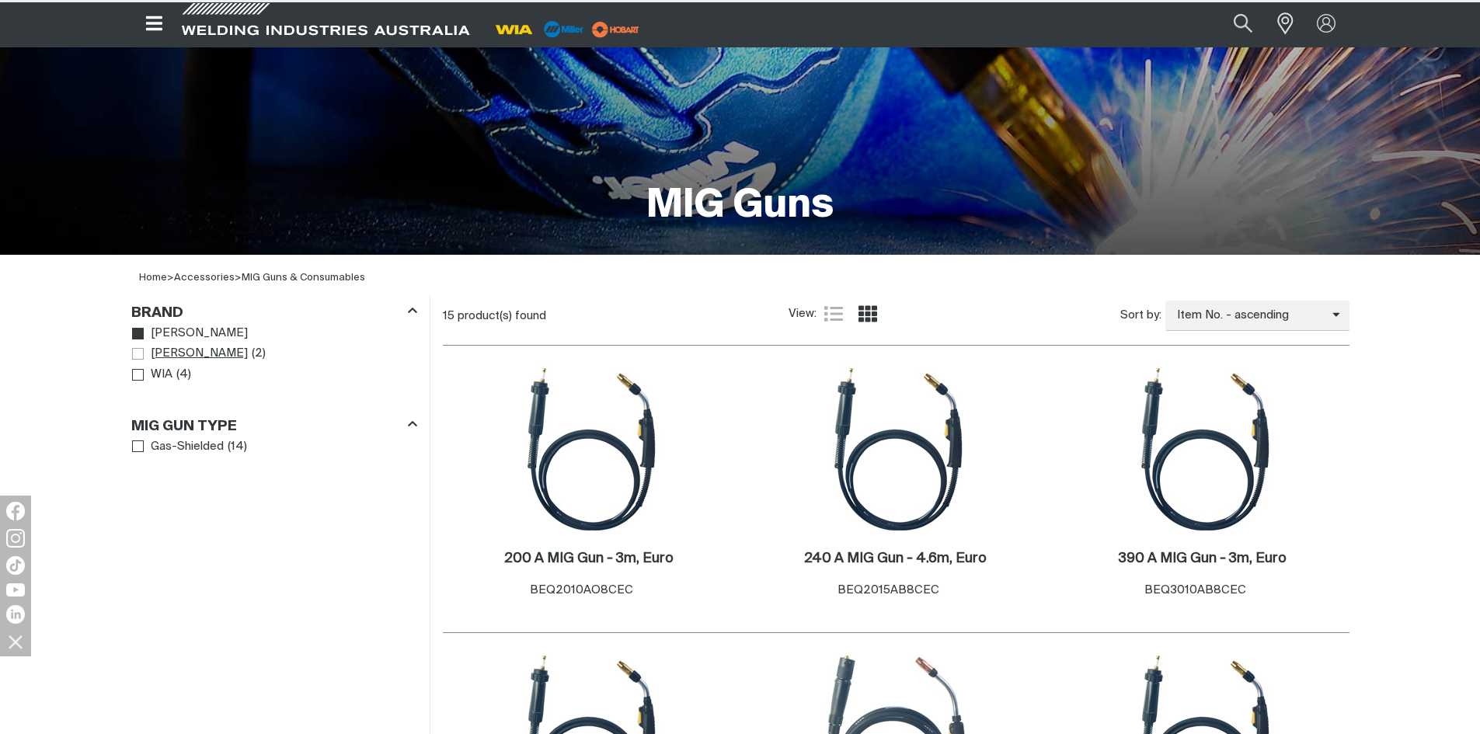
click at [141, 353] on aside "Filters: Brand Bernard Miller ( 2 ) WIA ( 4 ) MIG Gun Type Gas-Shielded ( 14 )" at bounding box center [274, 377] width 286 height 162
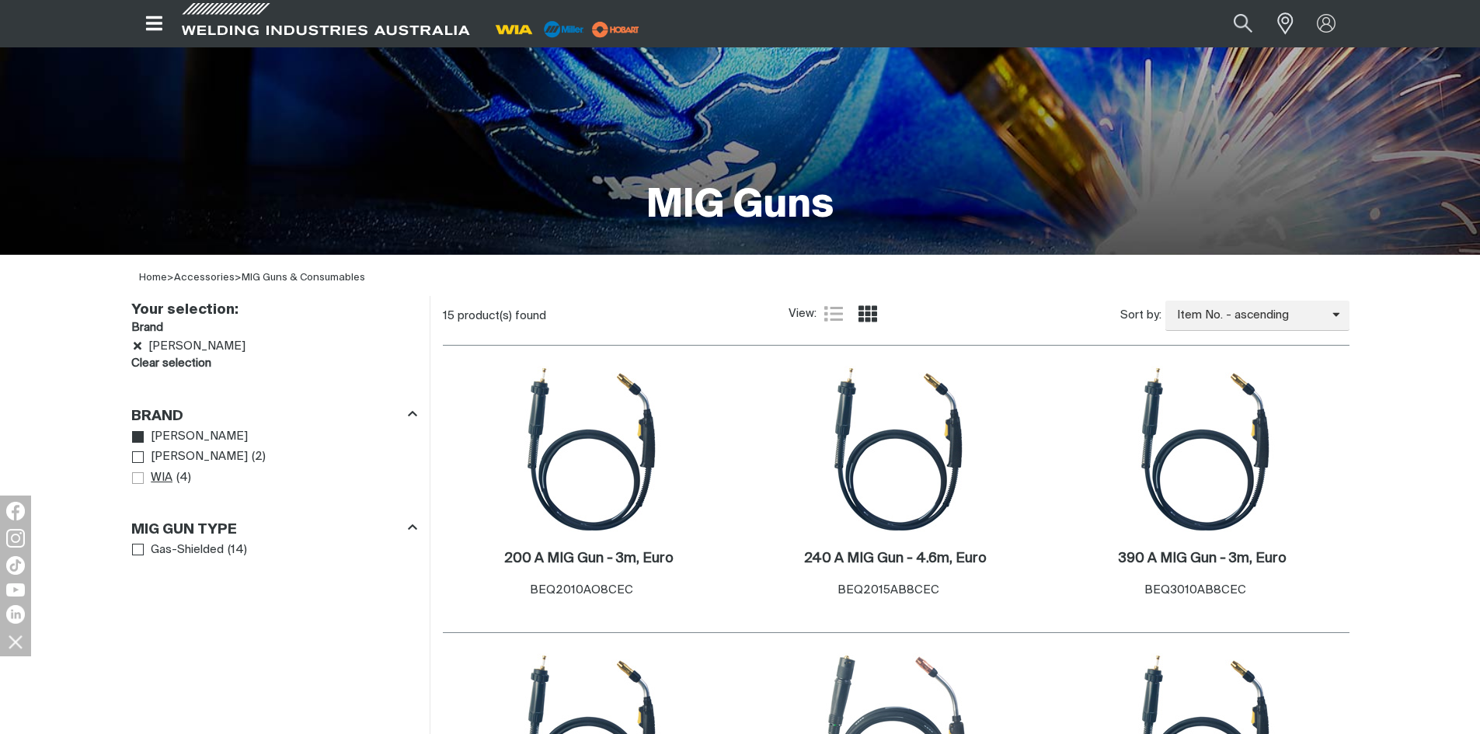
click at [134, 475] on span "Brand" at bounding box center [138, 478] width 12 height 12
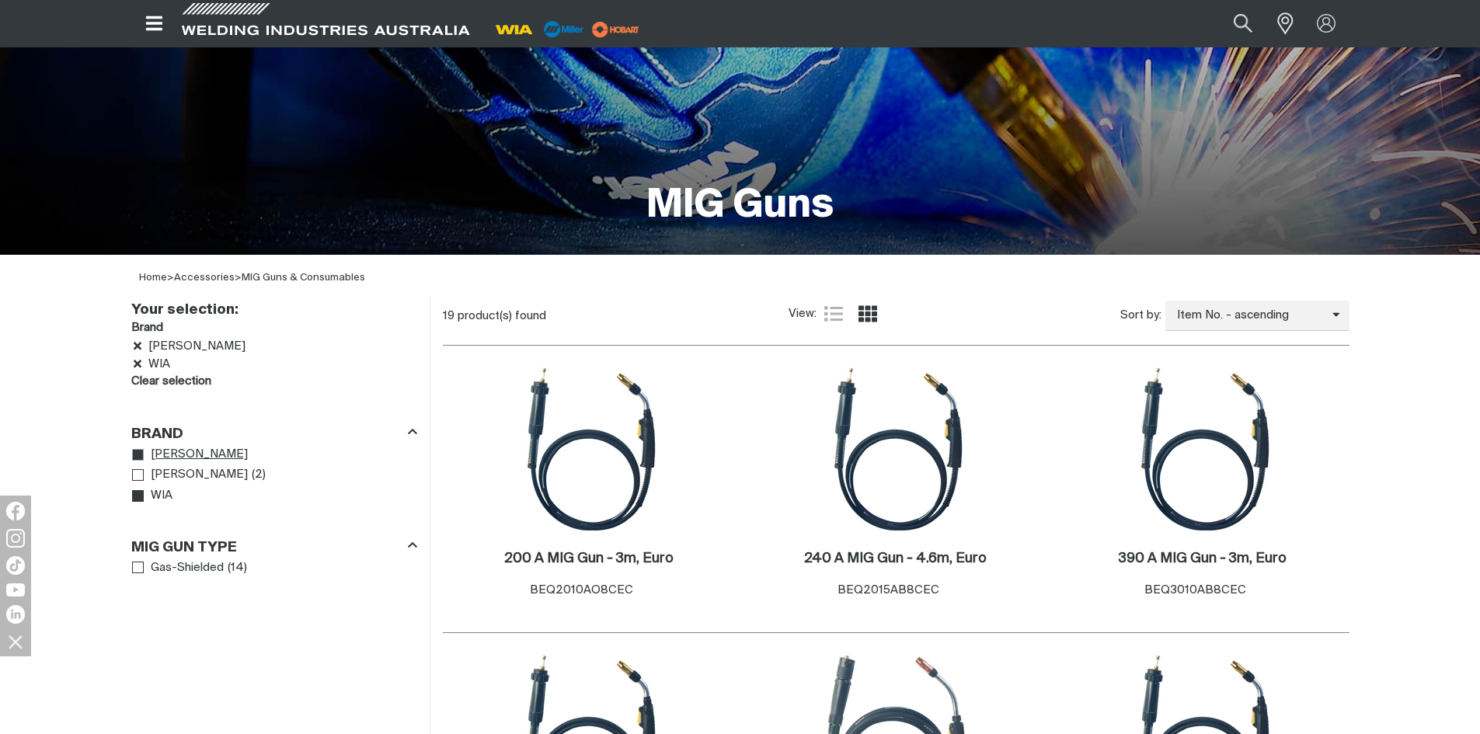
click at [140, 452] on icon "Brand" at bounding box center [139, 456] width 12 height 12
